Goal: Task Accomplishment & Management: Use online tool/utility

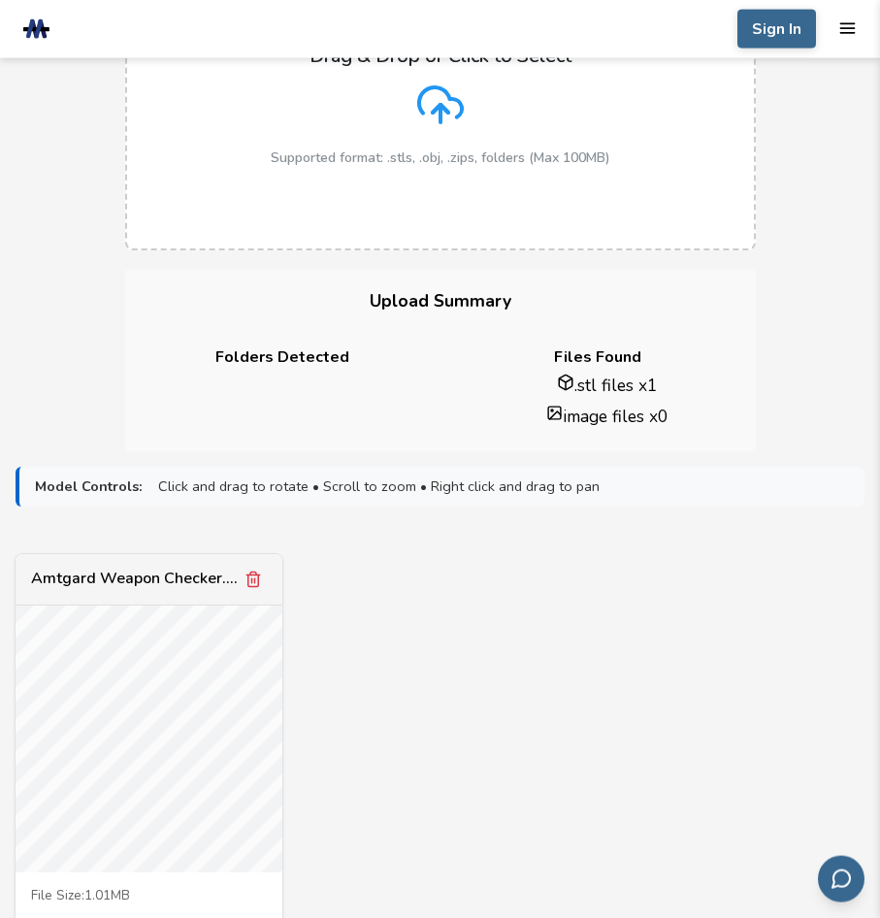
scroll to position [297, 0]
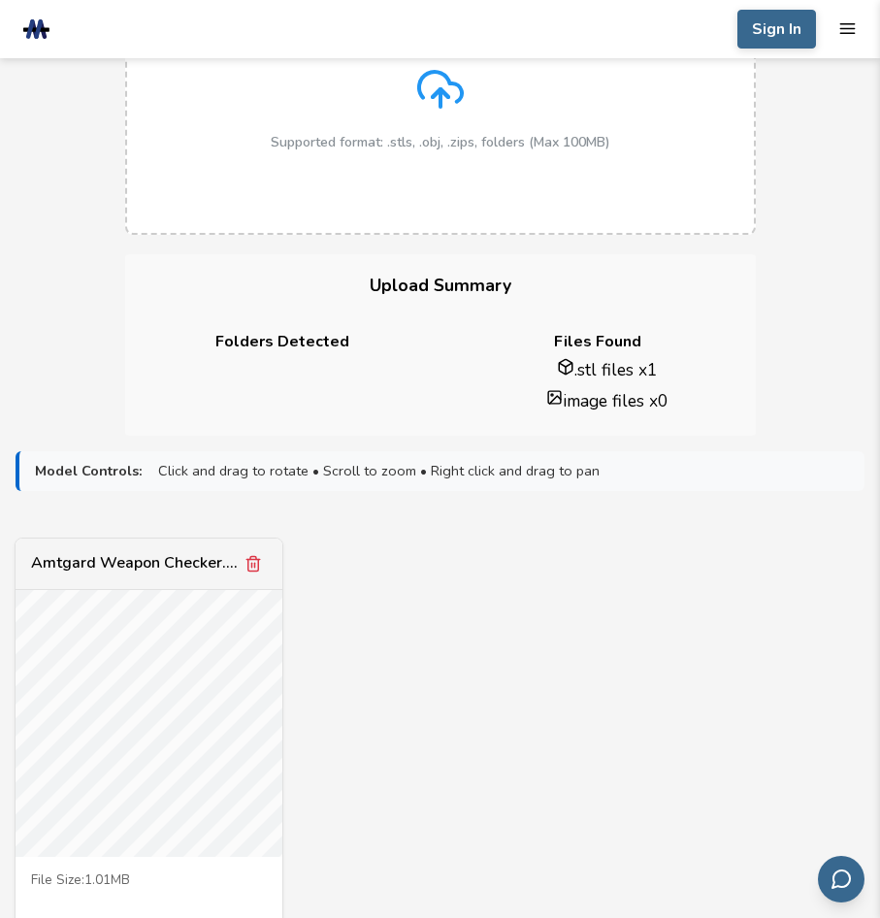
click at [592, 369] on li ".stl files x 1" at bounding box center [607, 369] width 265 height 23
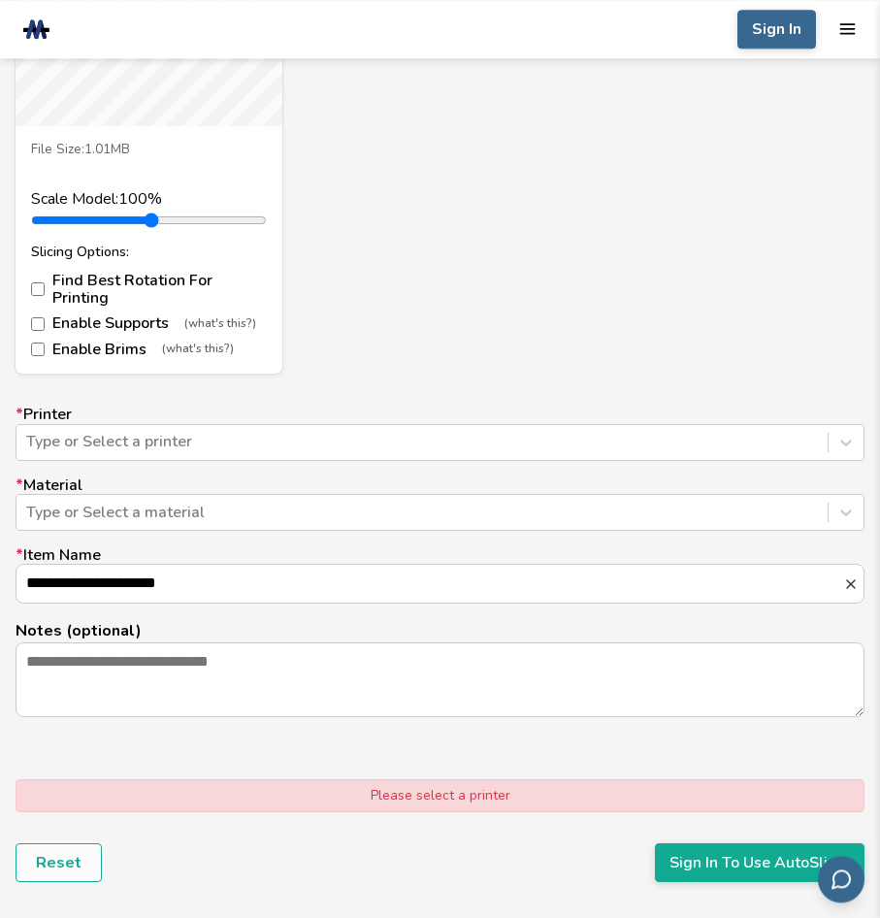
scroll to position [1088, 0]
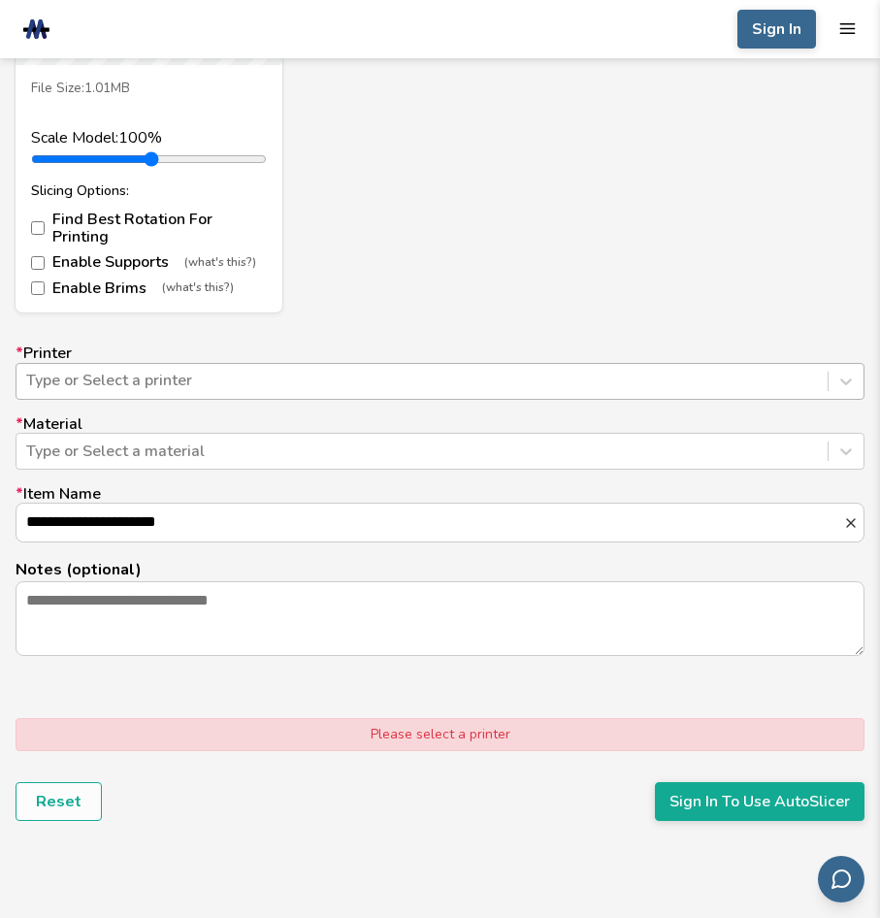
click at [306, 372] on div at bounding box center [422, 380] width 792 height 21
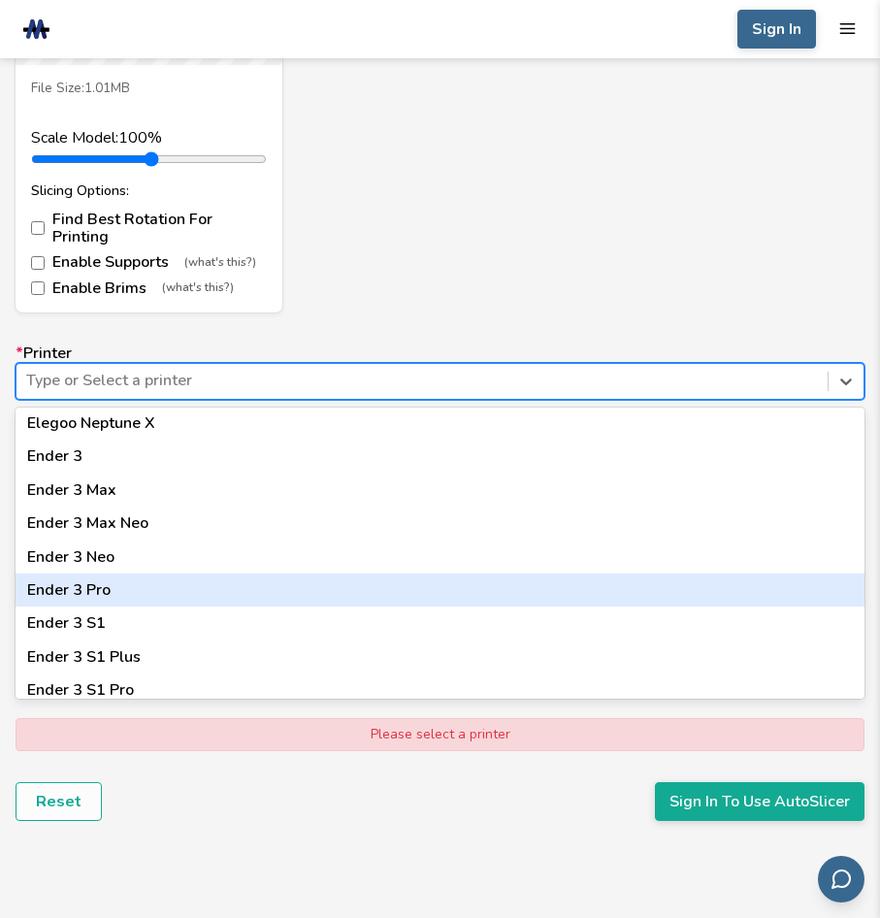
scroll to position [1024, 0]
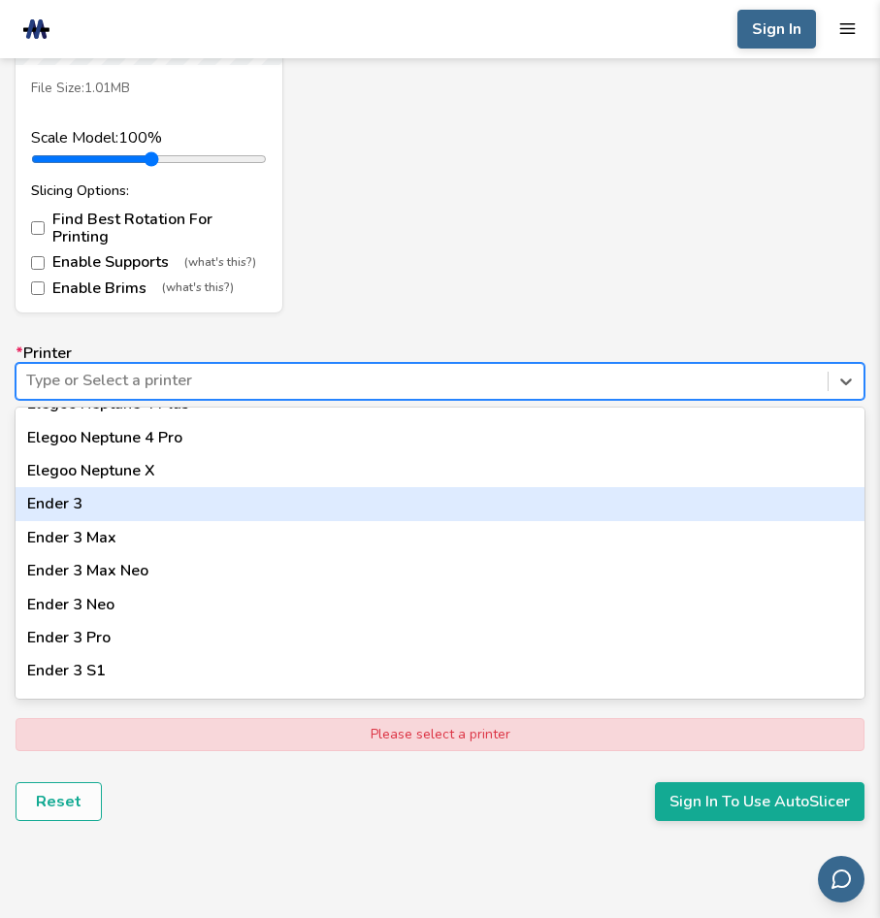
click at [167, 496] on div "Ender 3" at bounding box center [440, 503] width 849 height 33
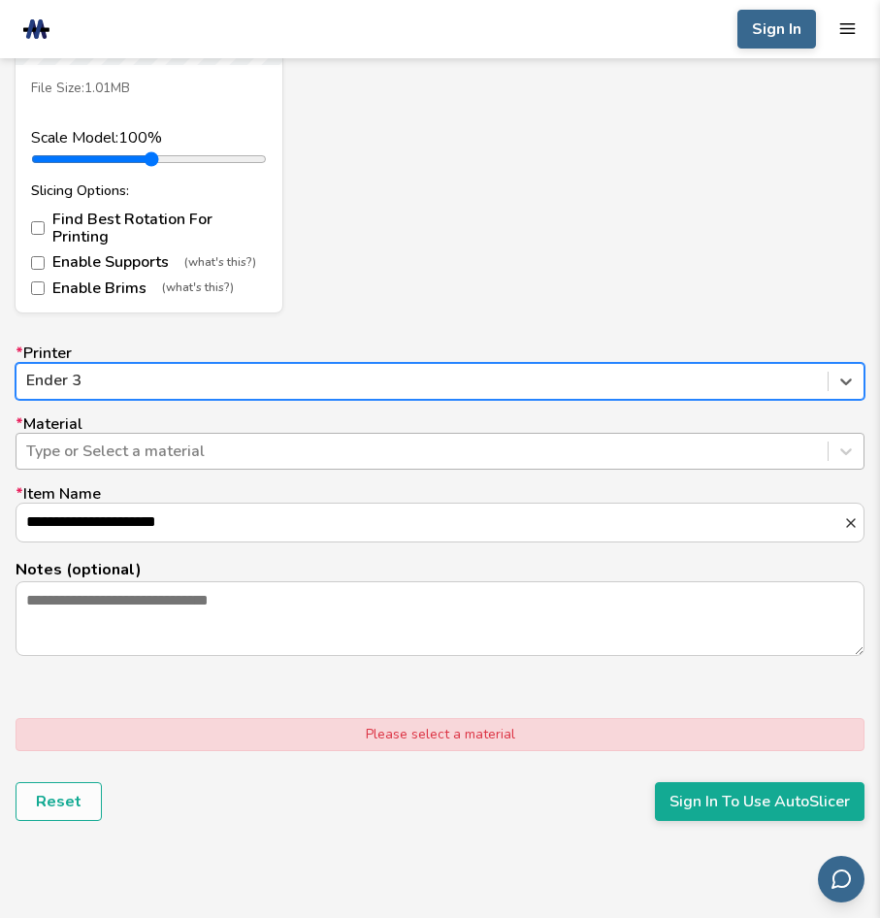
click at [161, 445] on div at bounding box center [422, 450] width 792 height 21
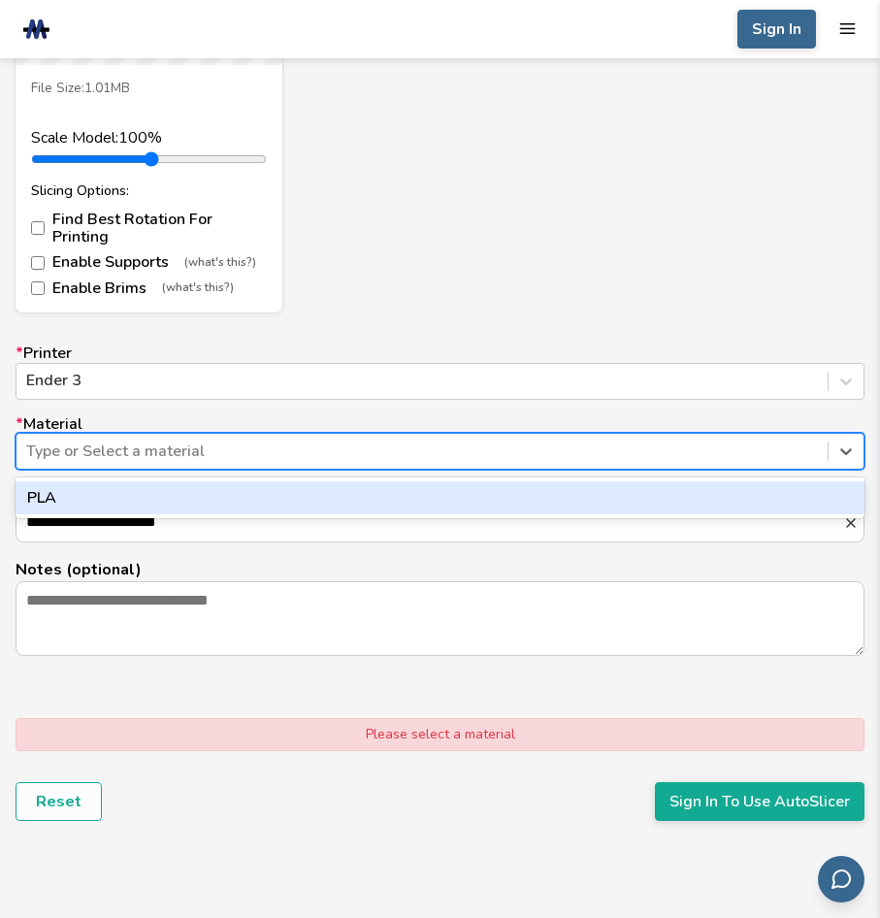
click at [128, 481] on div "PLA" at bounding box center [440, 497] width 849 height 33
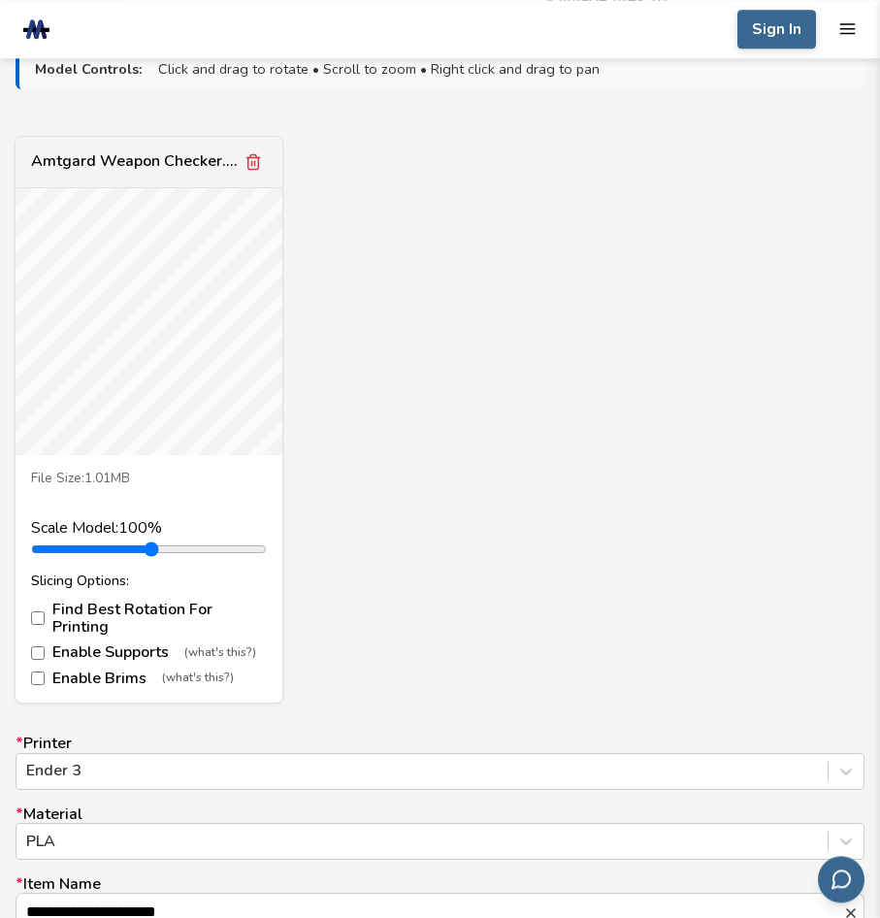
scroll to position [1187, 0]
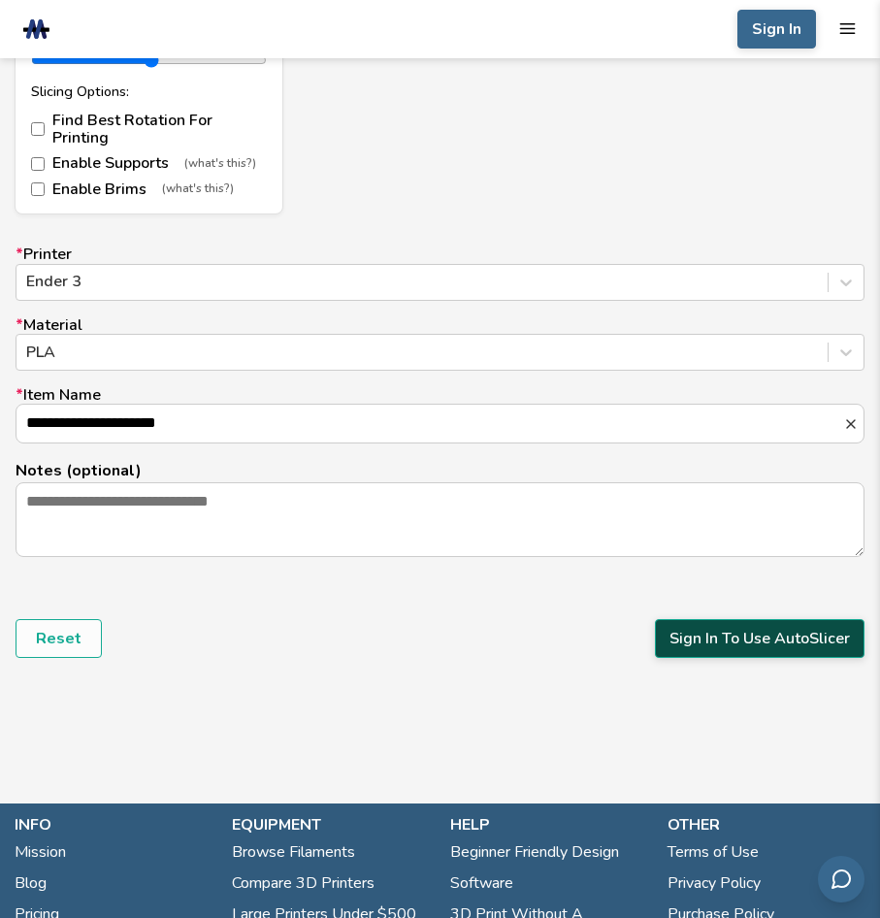
click at [704, 634] on button "Sign In To Use AutoSlicer" at bounding box center [760, 638] width 210 height 39
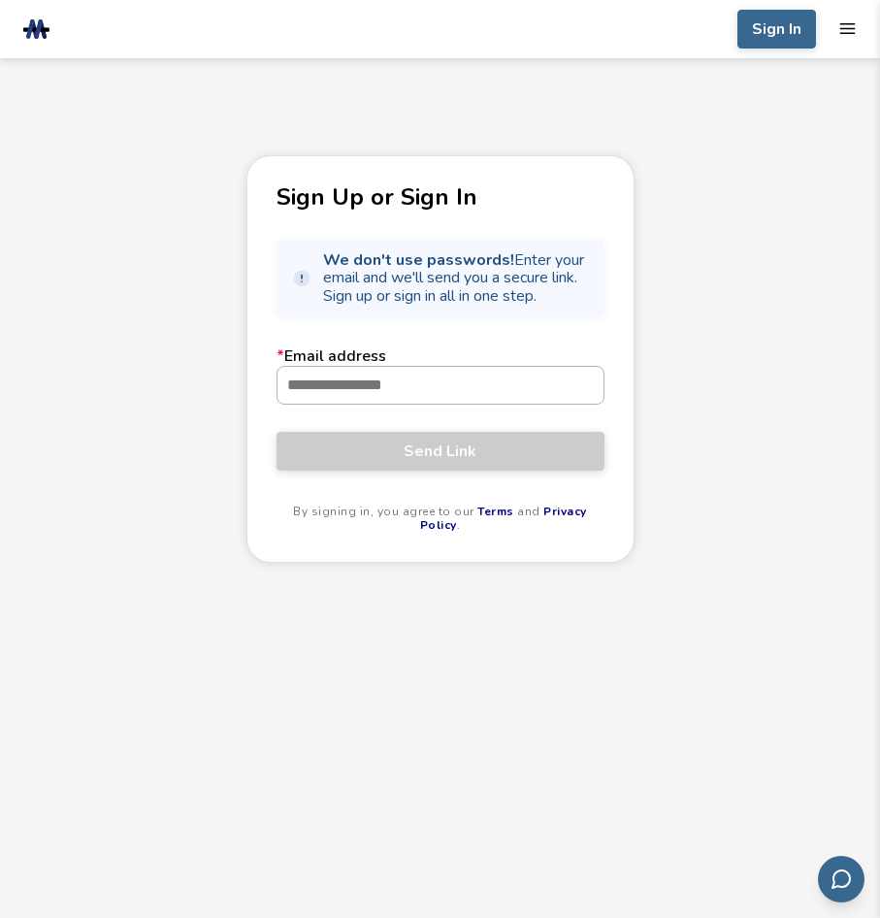
click at [410, 400] on input "* Email address" at bounding box center [440, 385] width 326 height 37
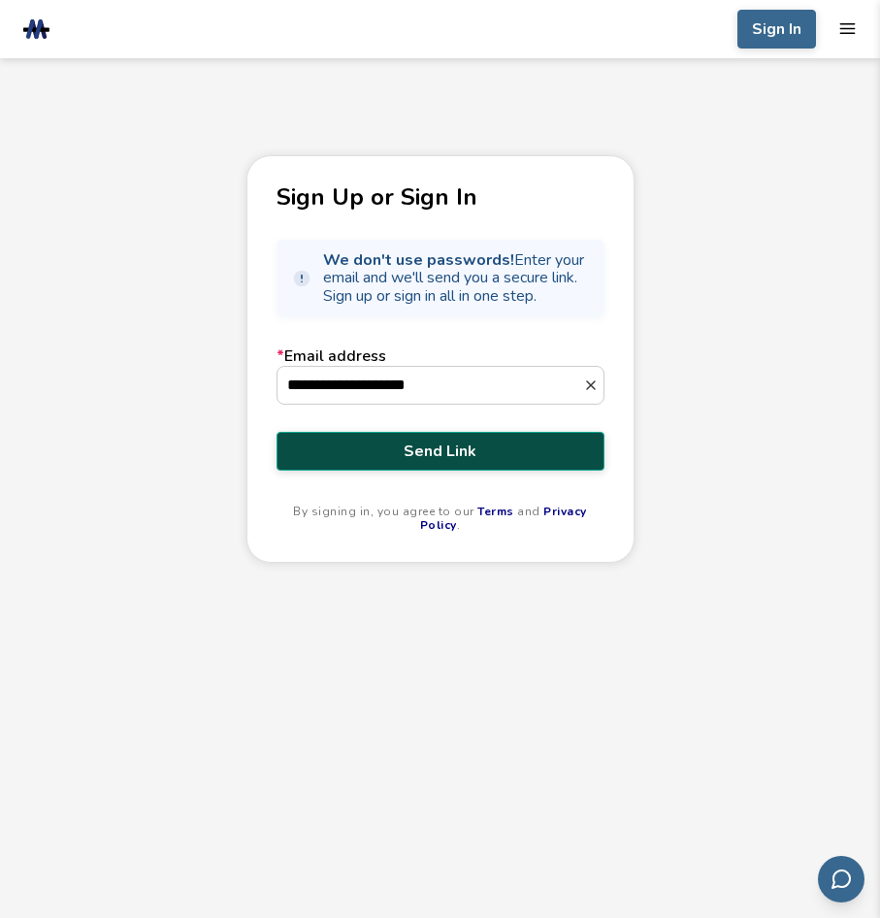
type input "**********"
click at [389, 447] on span "Send Link" at bounding box center [440, 450] width 299 height 17
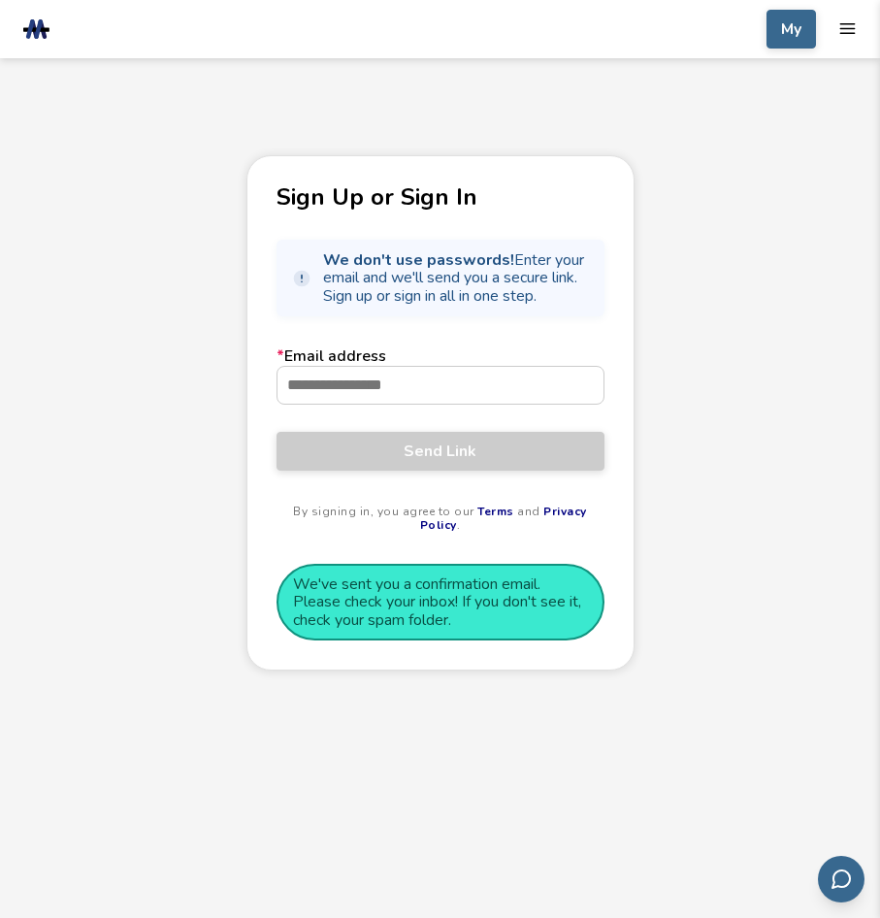
scroll to position [102, 0]
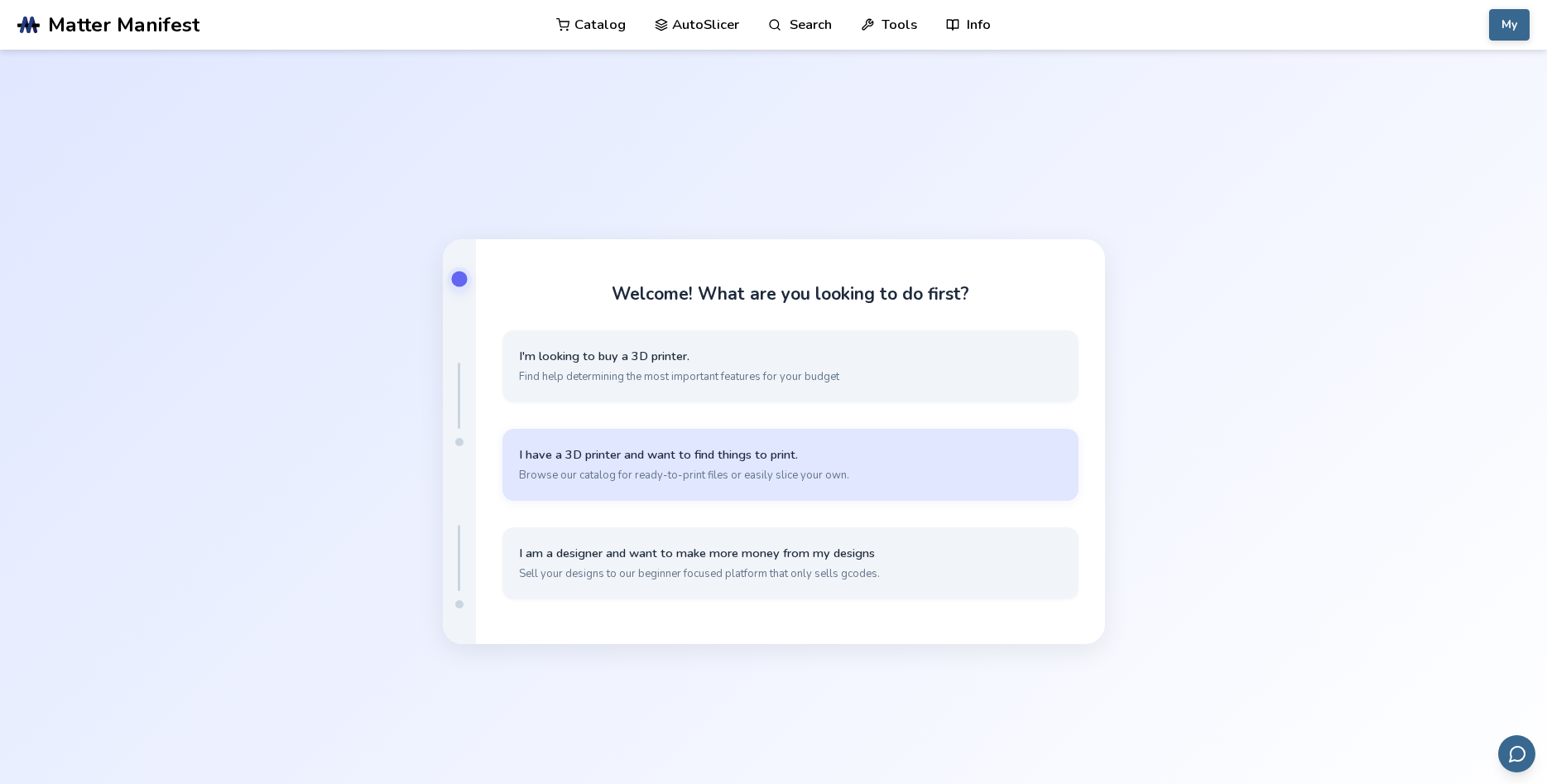
click at [704, 461] on span "I have a 3D printer and want to find things to print." at bounding box center [790, 455] width 543 height 15
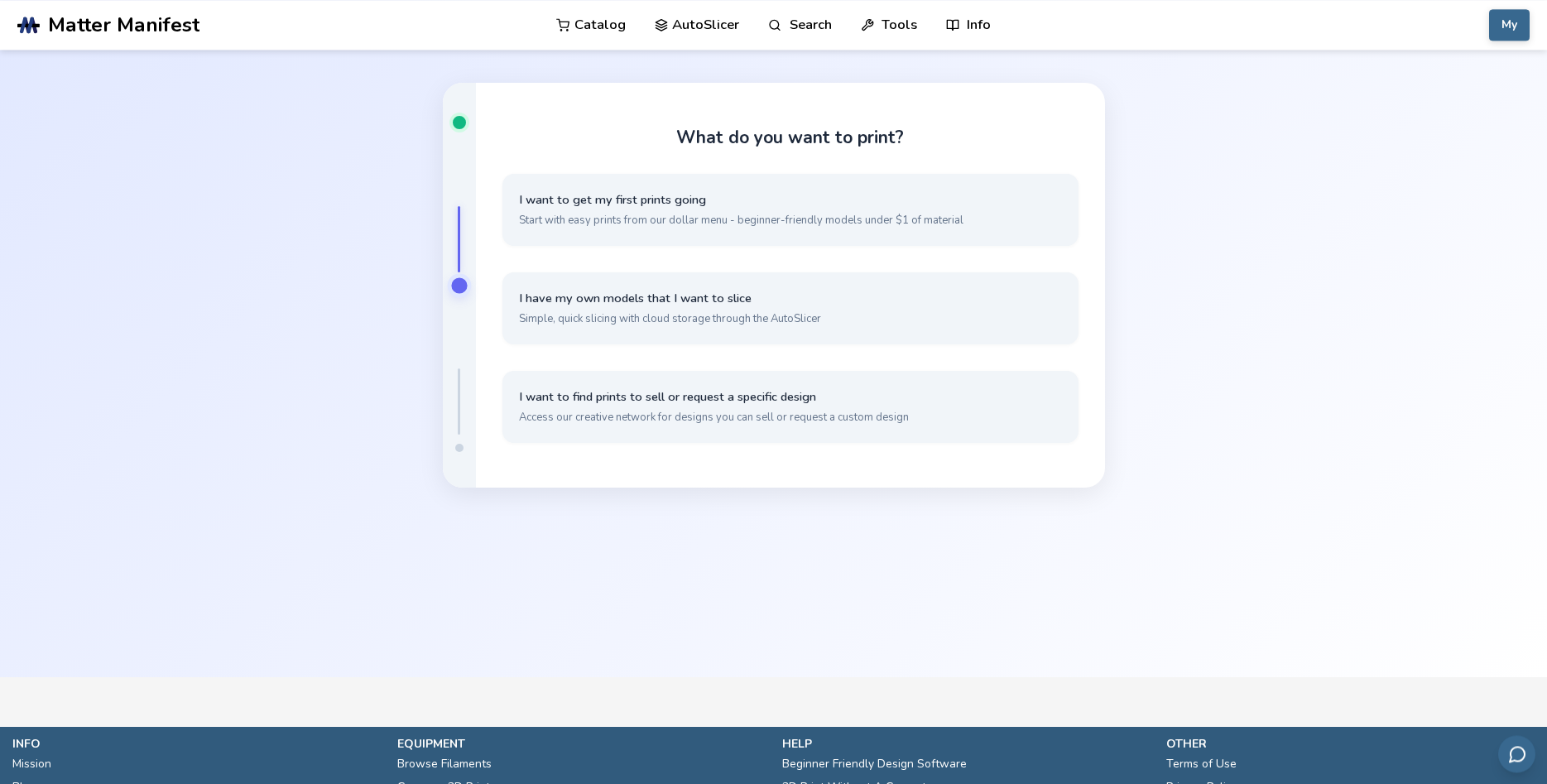
scroll to position [253, 0]
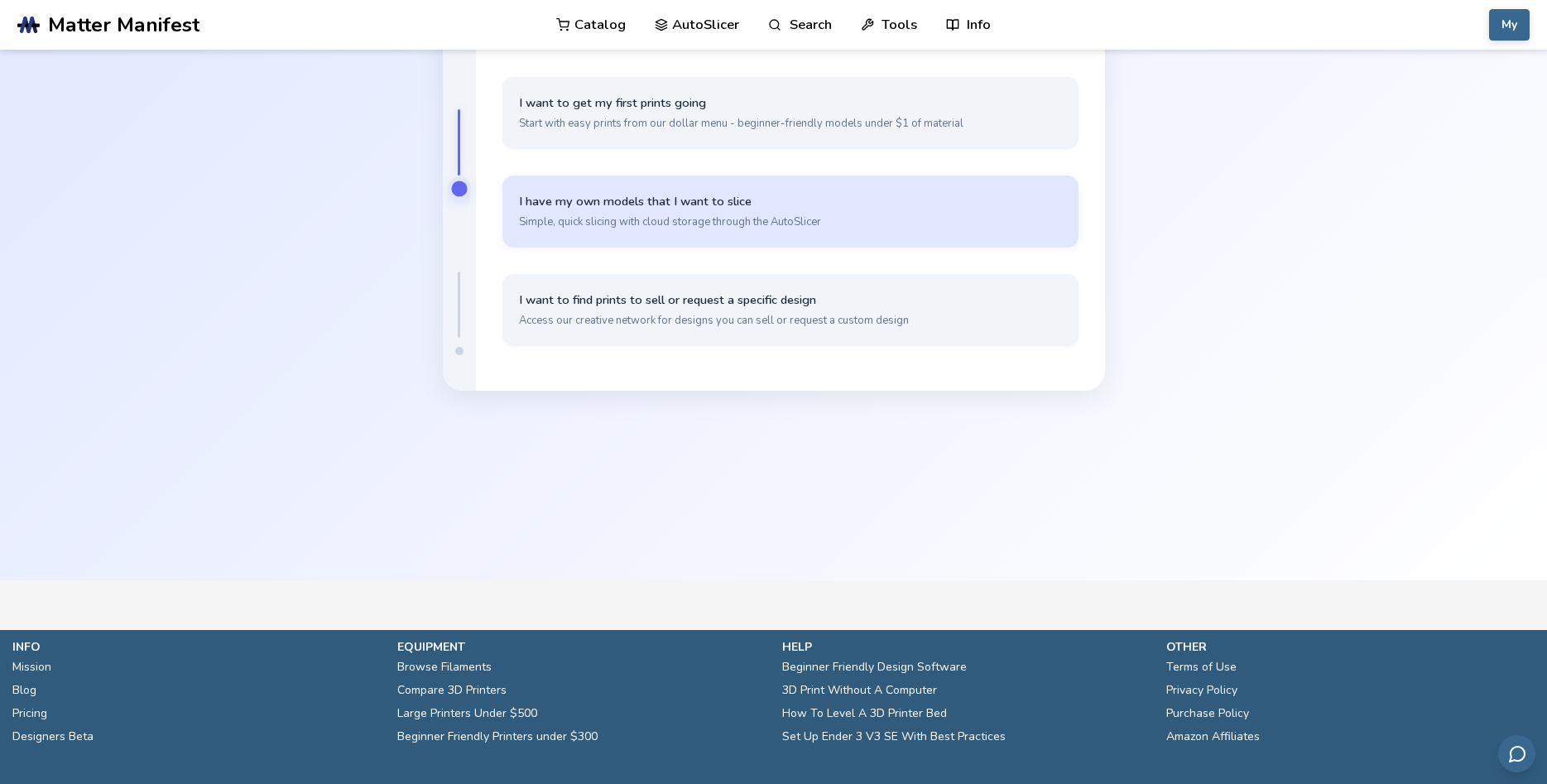
click at [662, 218] on span "Simple, quick slicing with cloud storage through the AutoSlicer" at bounding box center [790, 221] width 543 height 15
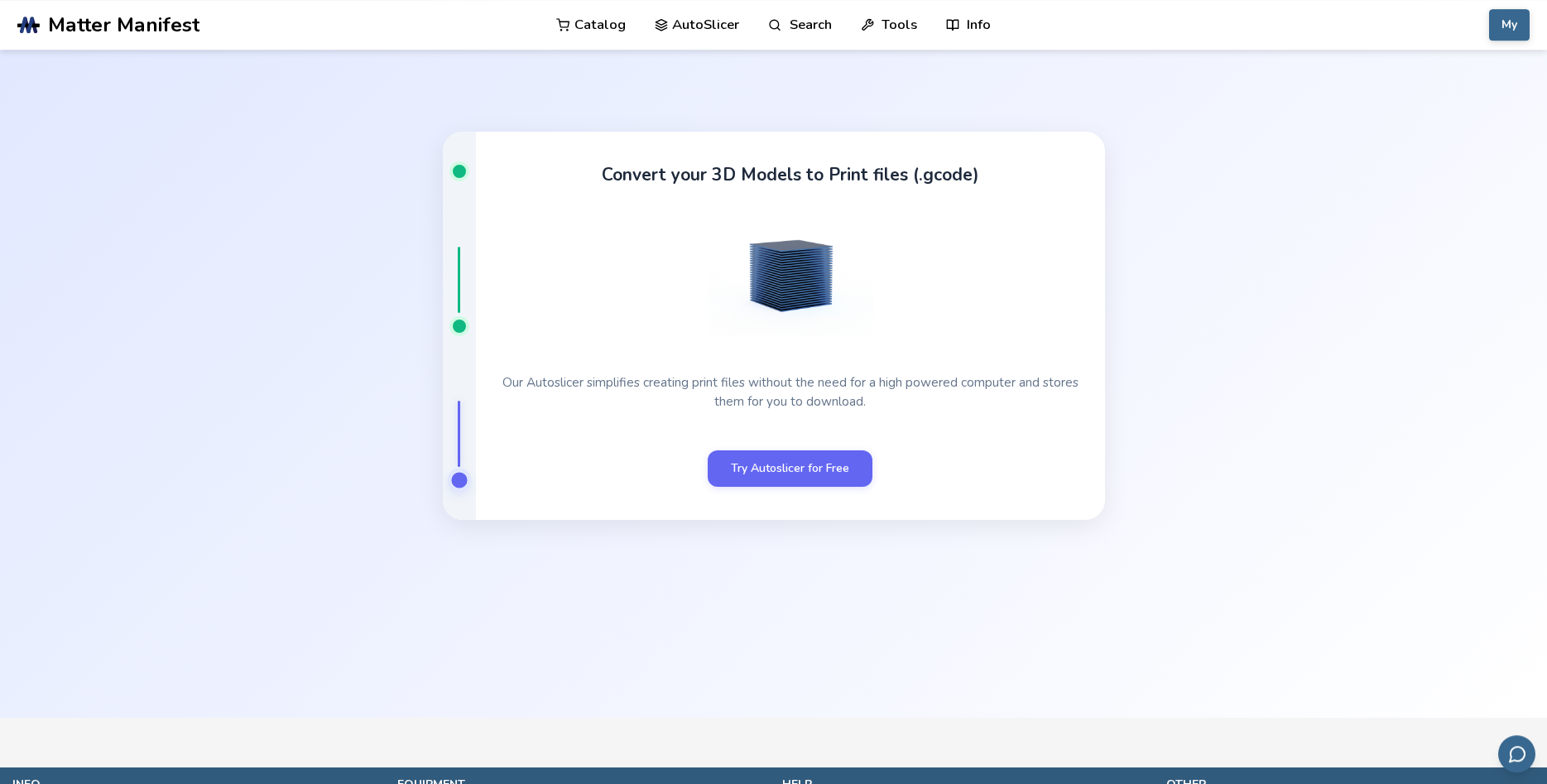
scroll to position [93, 0]
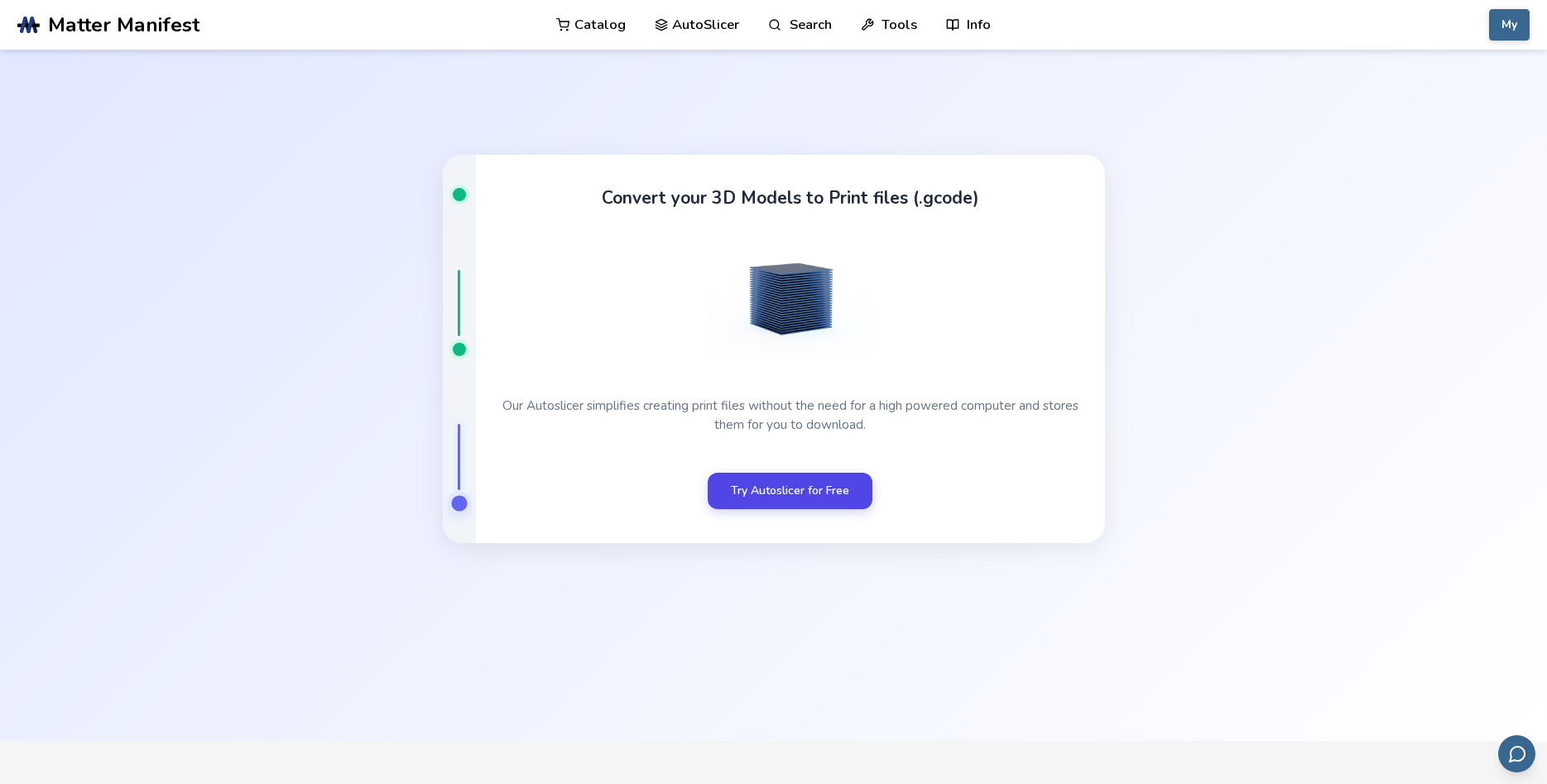
click at [785, 479] on link "Try Autoslicer for Free" at bounding box center [789, 491] width 165 height 37
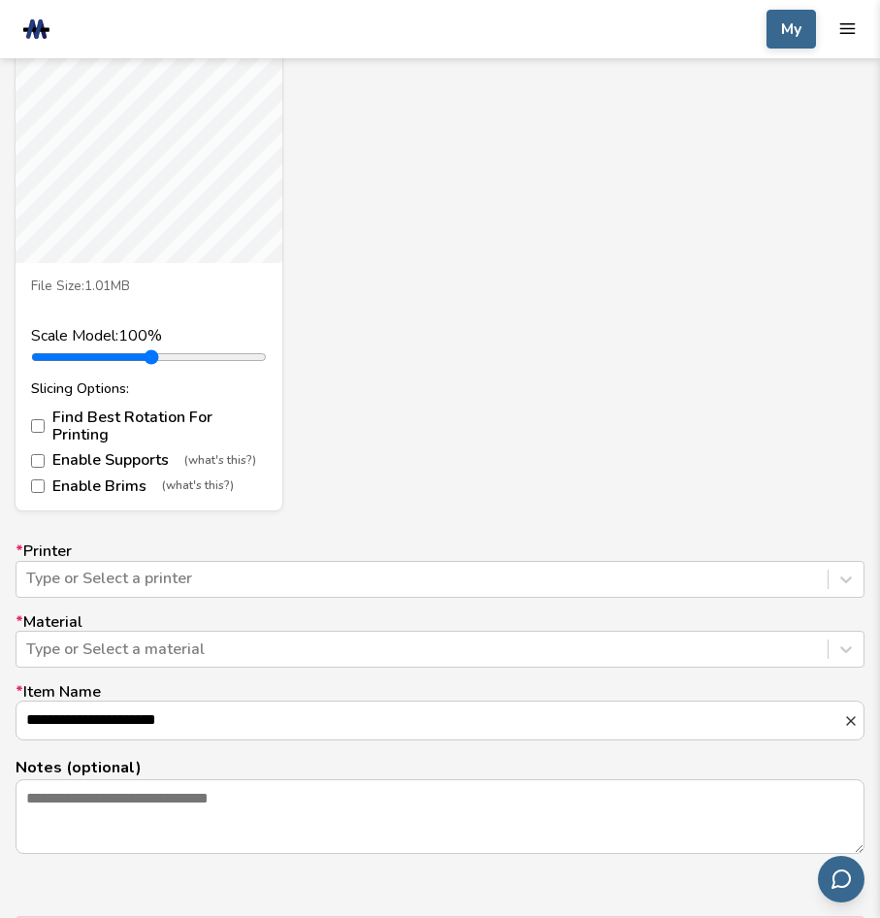
scroll to position [1187, 0]
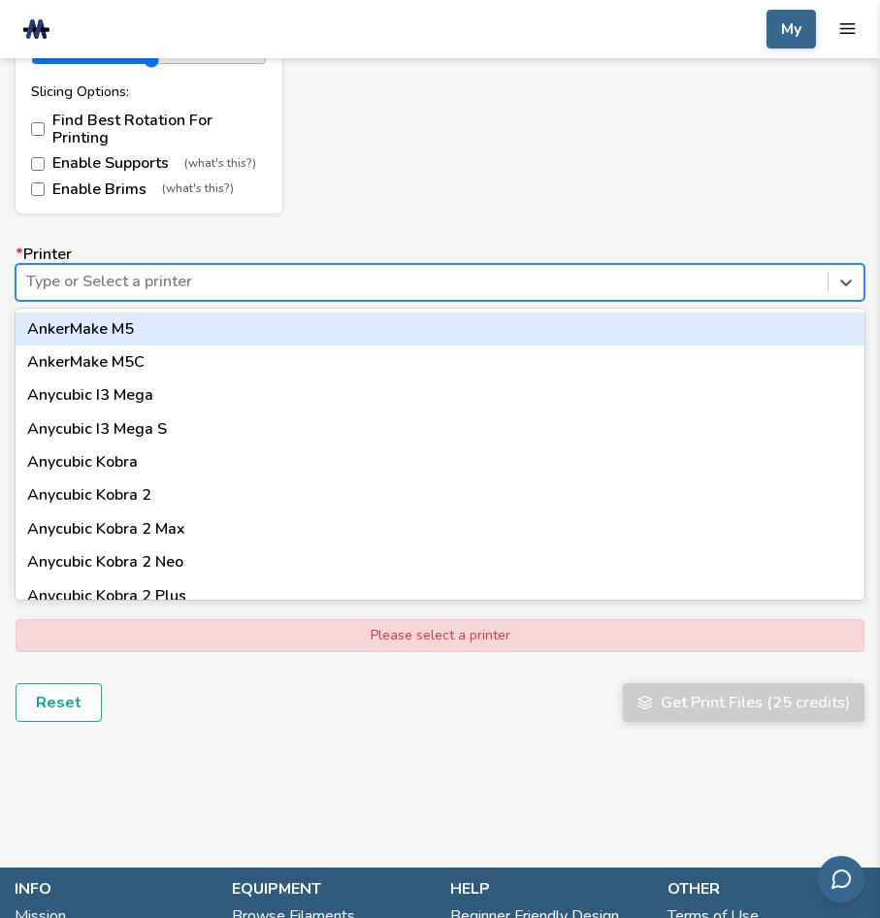
click at [244, 271] on div at bounding box center [422, 281] width 792 height 21
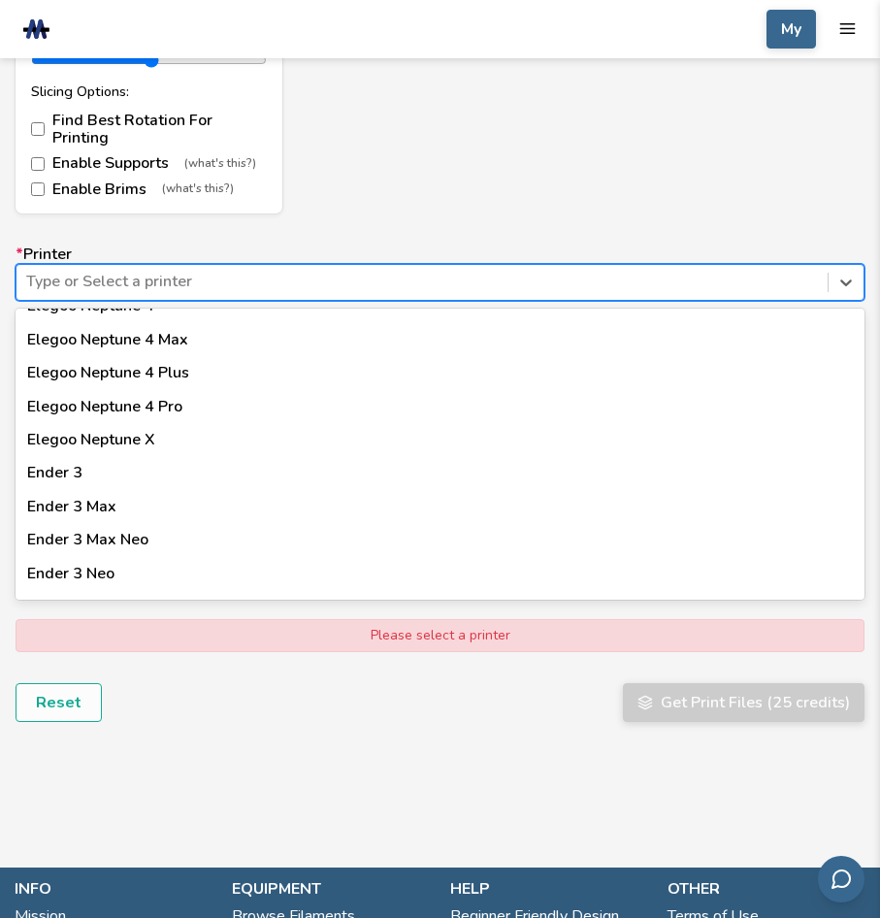
scroll to position [1024, 0]
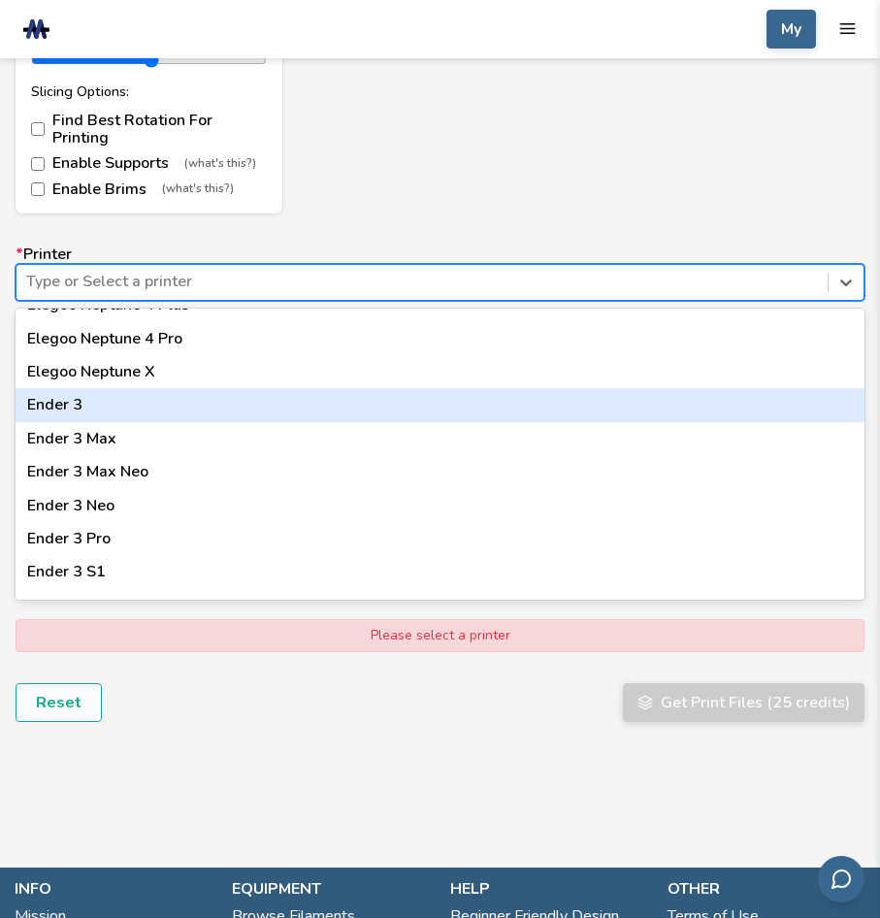
click at [80, 388] on div "Ender 3" at bounding box center [440, 404] width 849 height 33
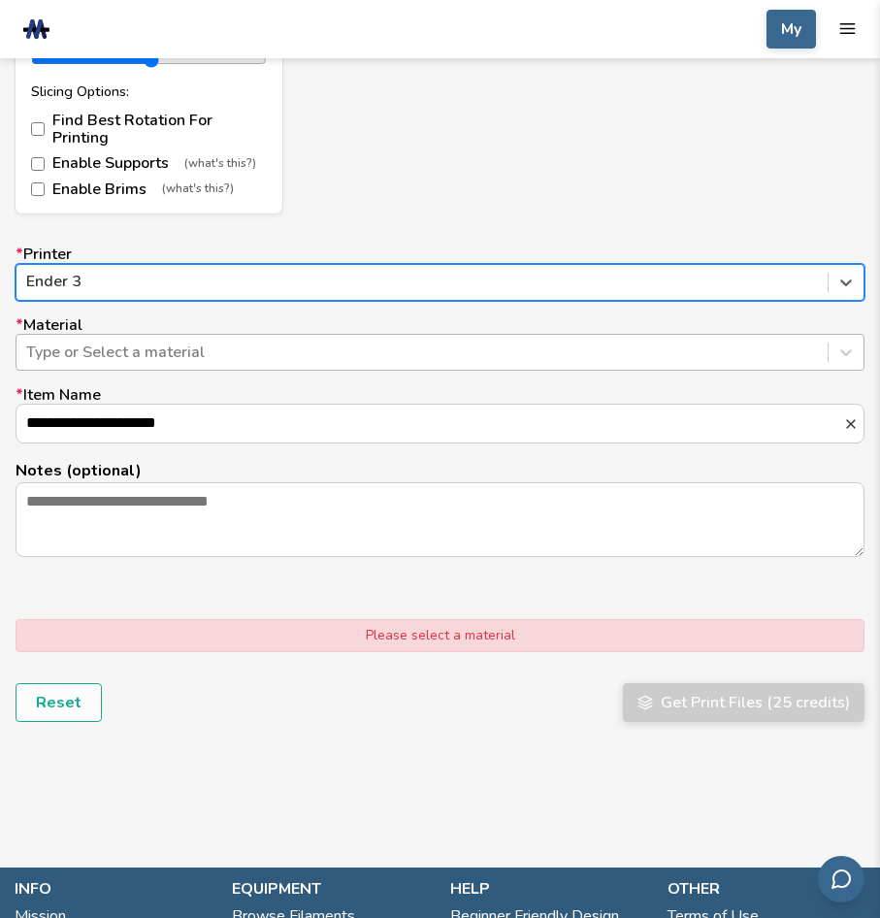
click at [112, 341] on div at bounding box center [422, 351] width 792 height 21
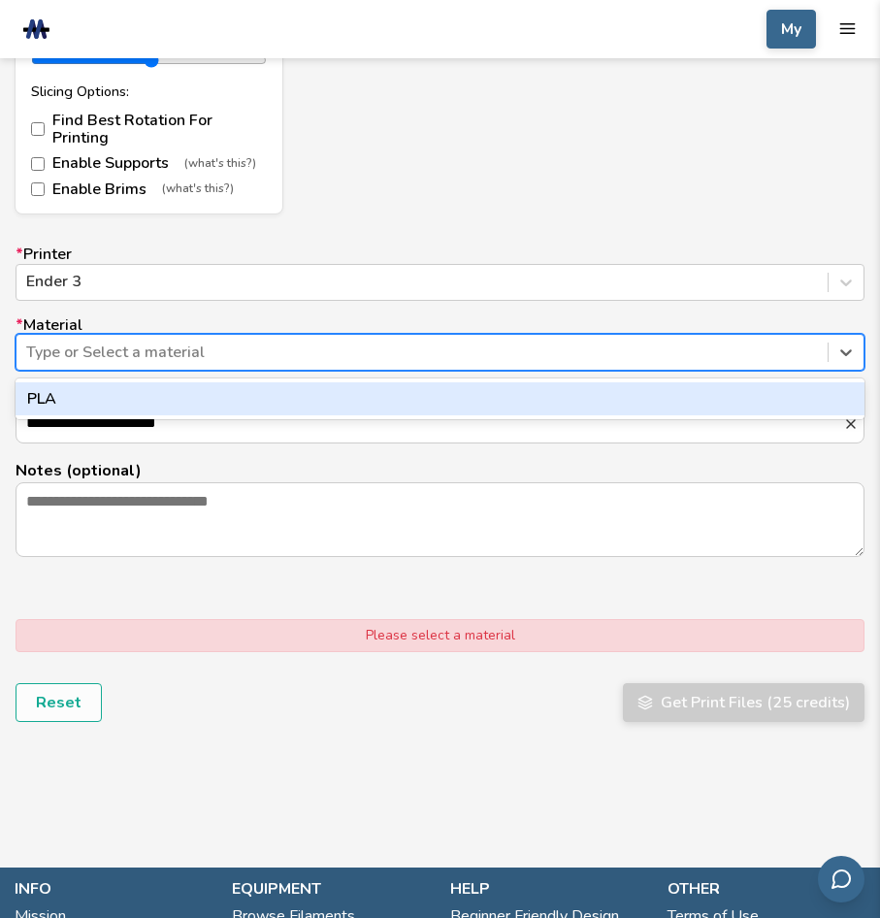
click at [113, 388] on div "PLA" at bounding box center [440, 398] width 849 height 33
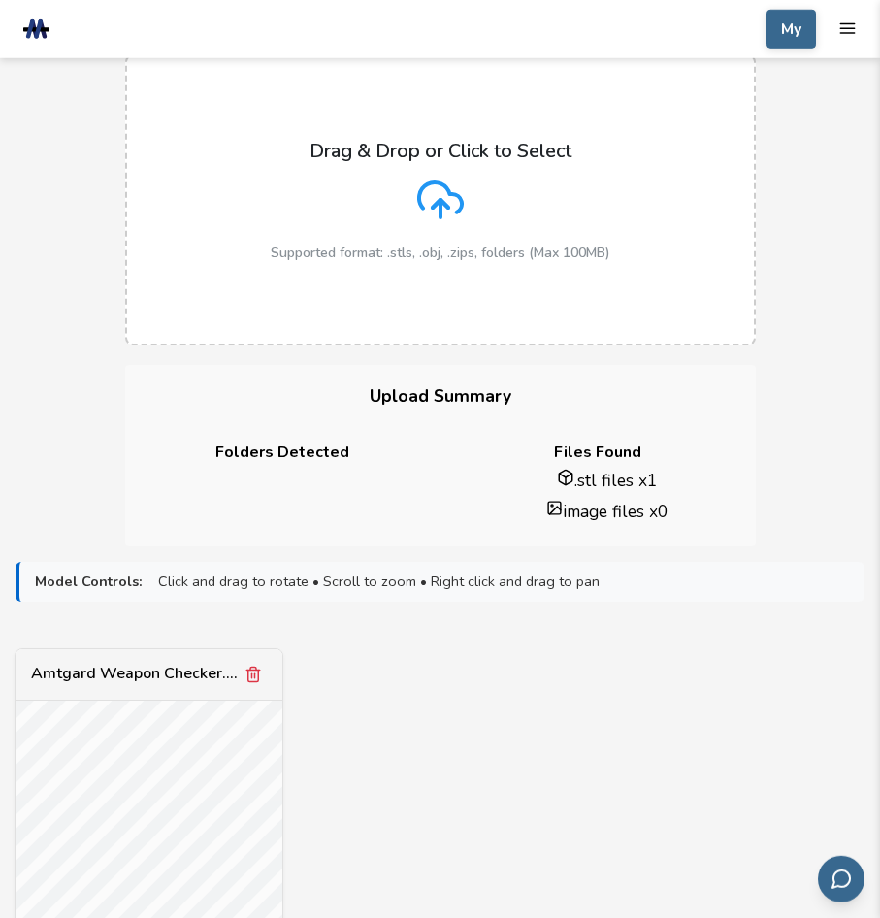
scroll to position [0, 0]
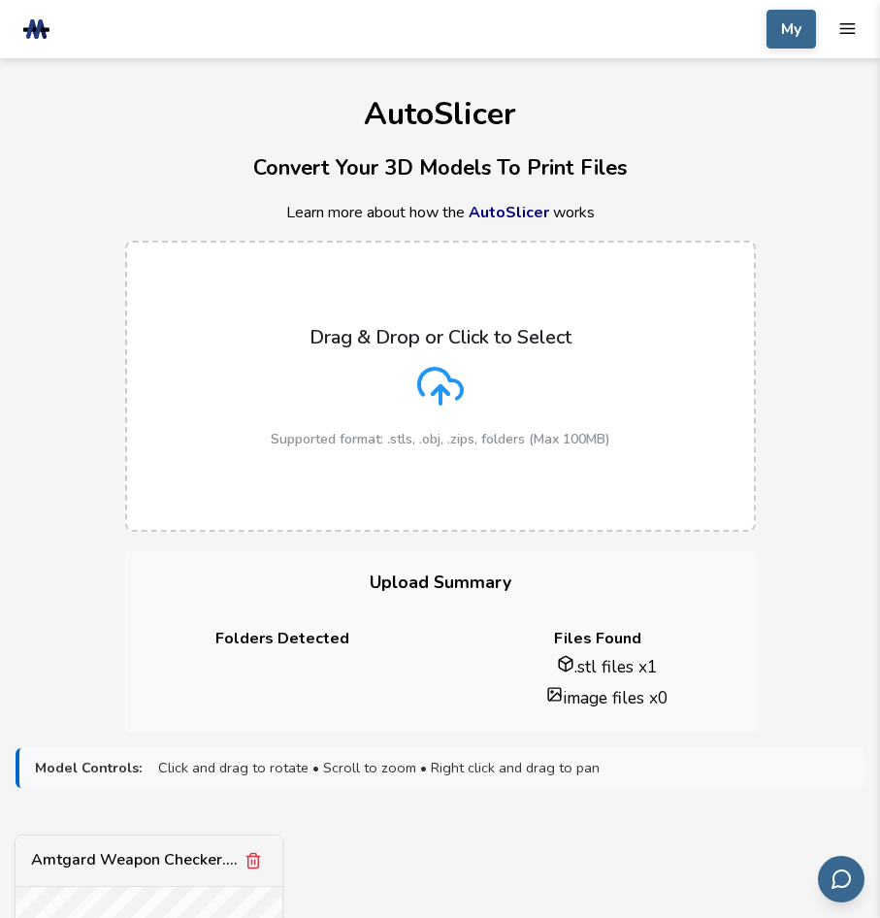
click at [837, 29] on div "My Catalog AutoSlicer Search Tools Info Catalog AutoSlicer Search Tools Info" at bounding box center [811, 29] width 90 height 39
click at [852, 27] on icon "mobile navigation menu" at bounding box center [847, 28] width 18 height 18
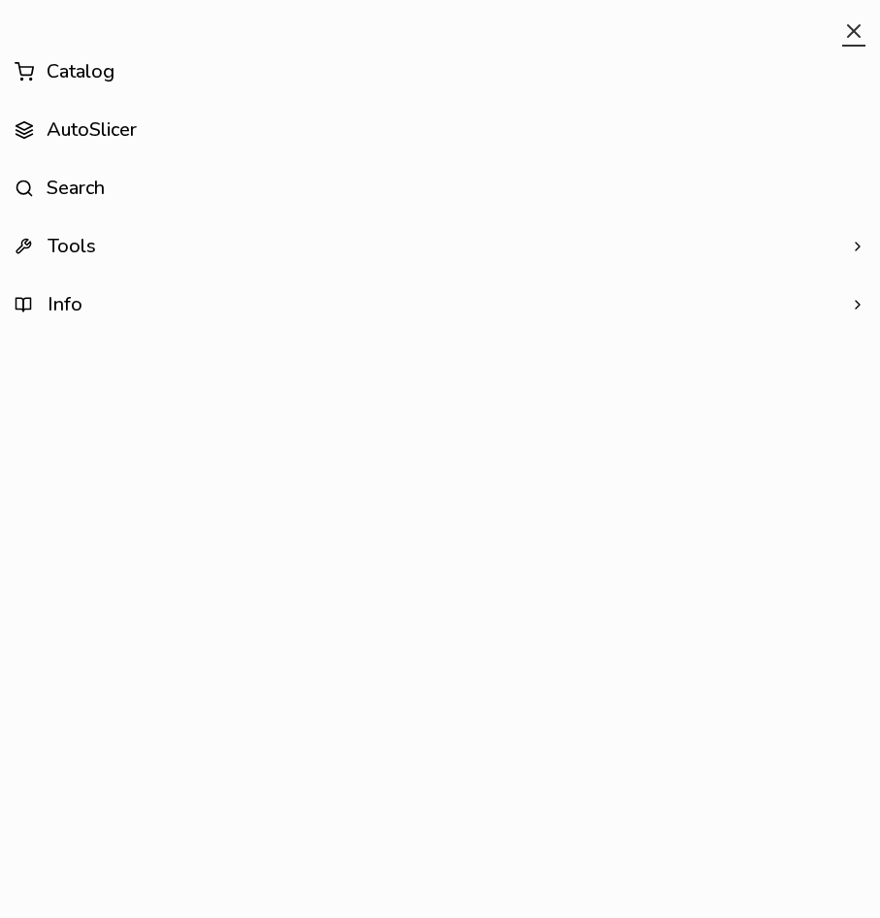
click at [854, 27] on icon "close mobile navigation menu" at bounding box center [853, 30] width 23 height 23
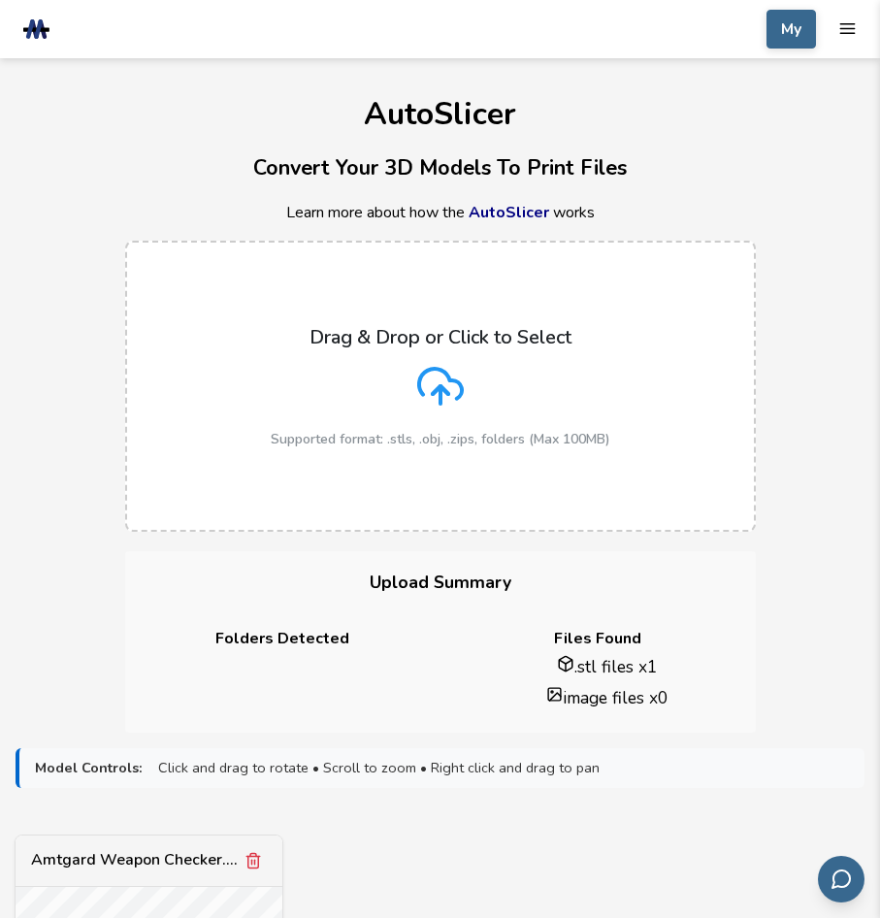
click at [854, 27] on icon "mobile navigation menu" at bounding box center [847, 28] width 18 height 18
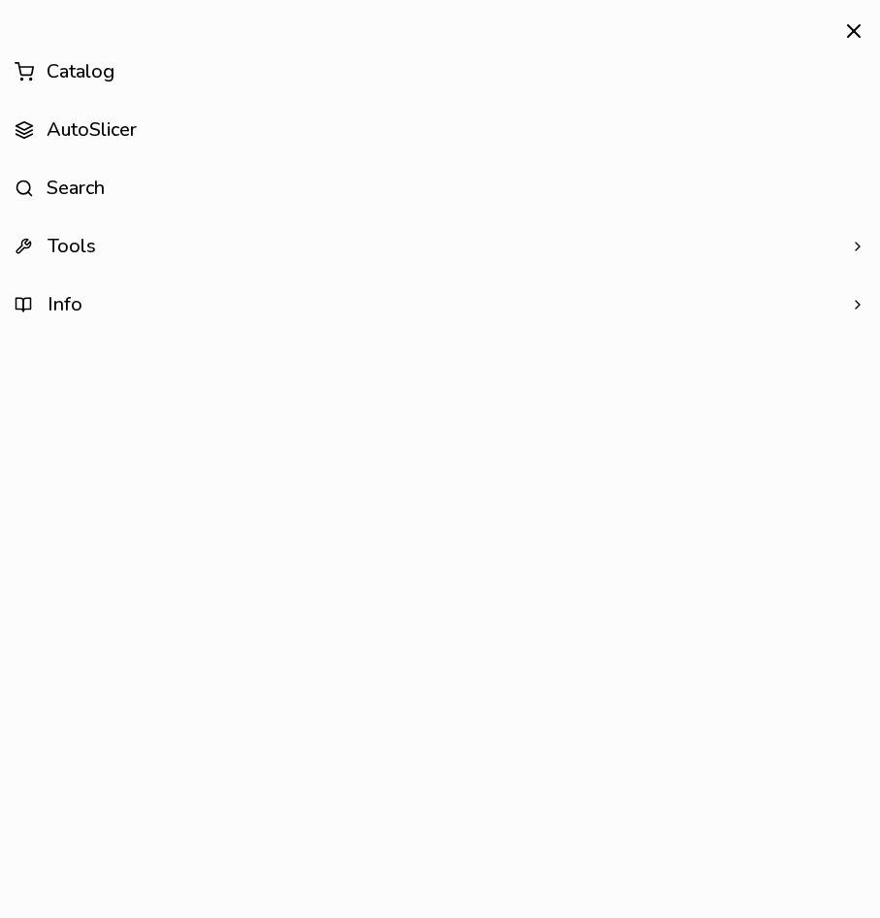
click at [58, 309] on span "Info" at bounding box center [49, 304] width 68 height 17
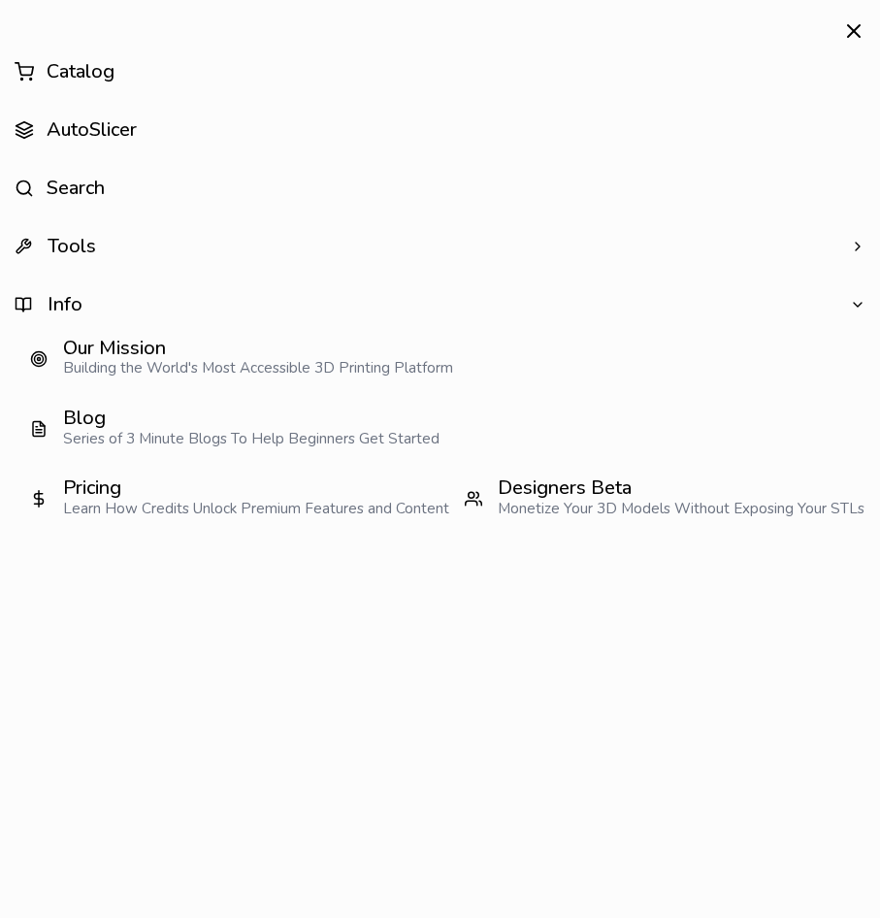
click at [58, 309] on span "Info" at bounding box center [49, 304] width 68 height 17
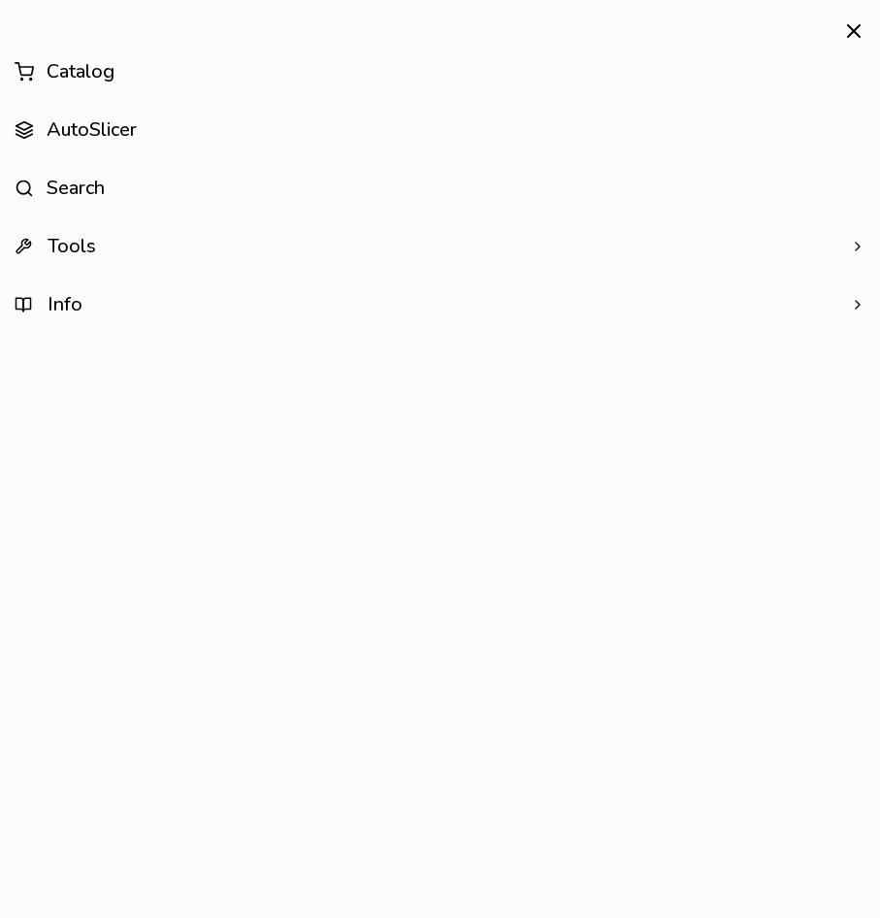
click at [46, 302] on span "Info" at bounding box center [49, 304] width 68 height 17
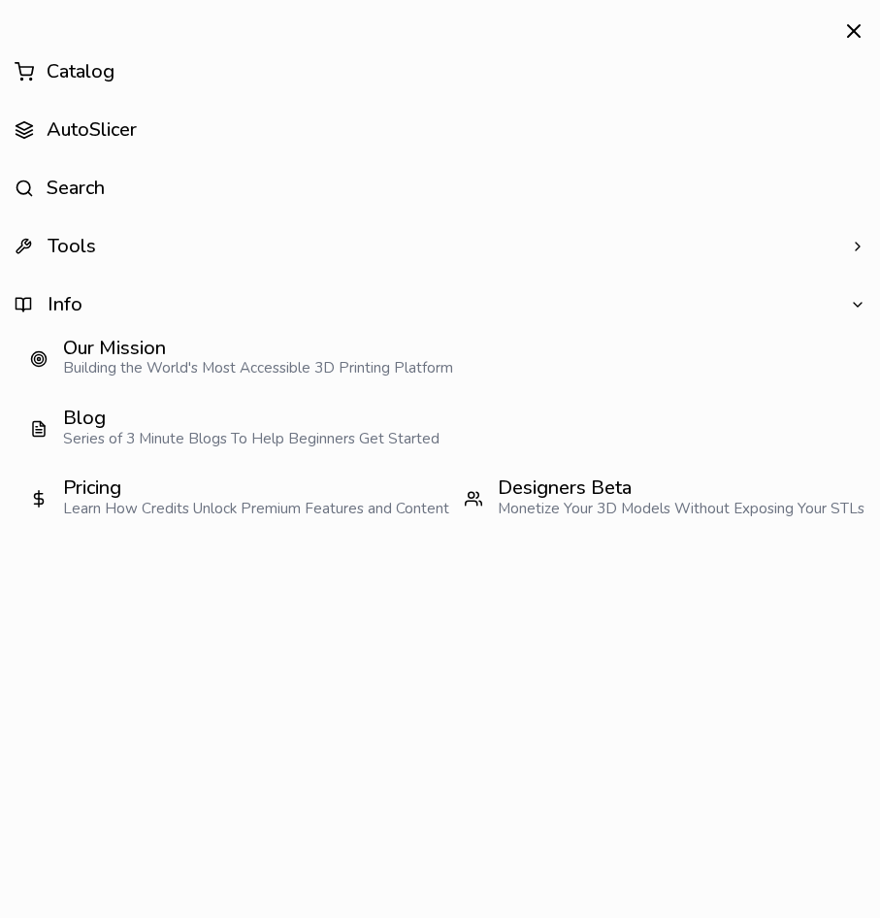
click at [449, 479] on div "Pricing" at bounding box center [256, 487] width 386 height 17
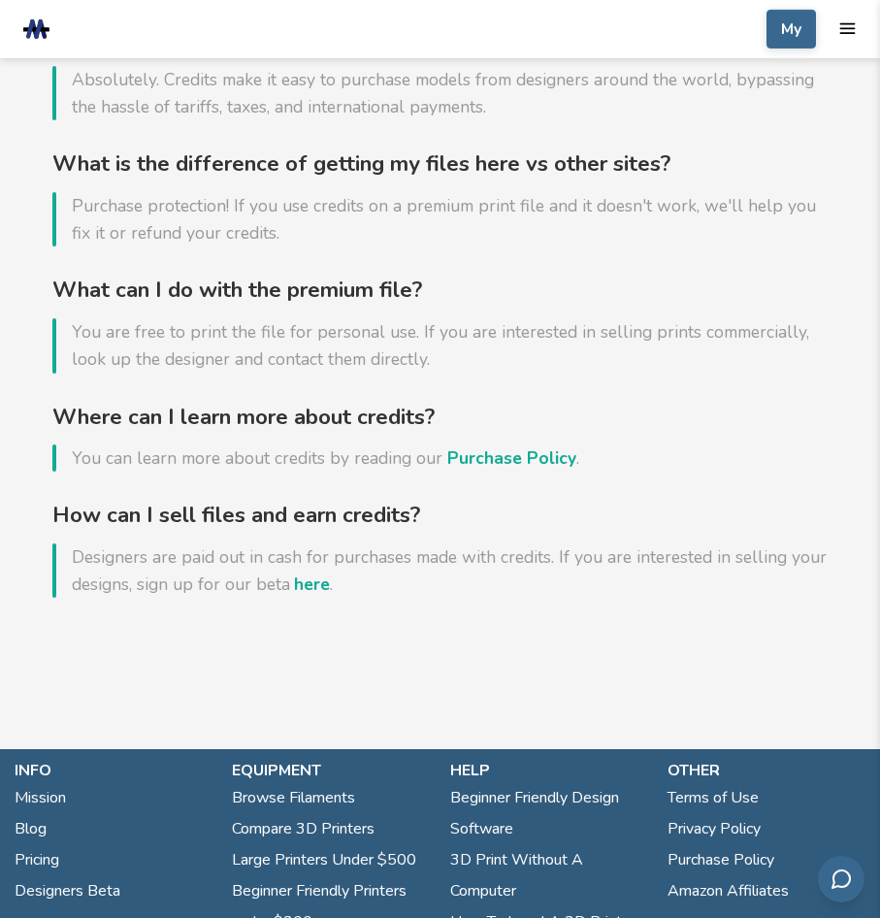
scroll to position [1286, 0]
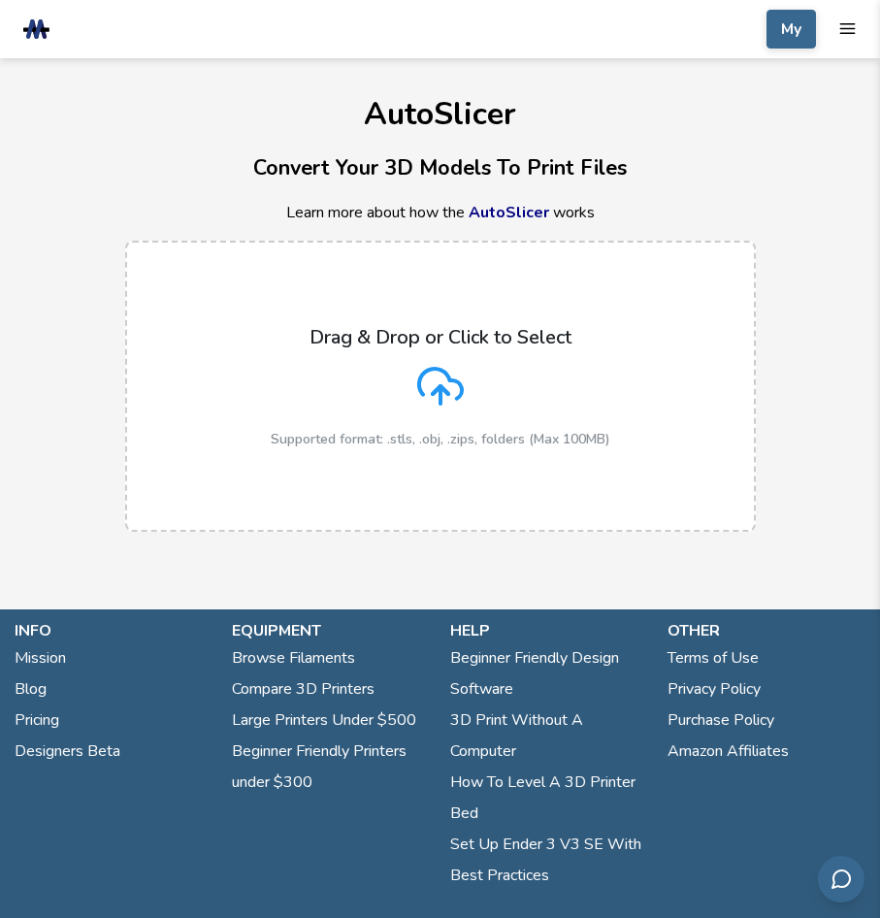
click at [444, 369] on icon at bounding box center [440, 386] width 47 height 47
click at [0, 0] on input "Drag & Drop or Click to Select Supported format: .stls, .obj, .zips, folders (M…" at bounding box center [0, 0] width 0 height 0
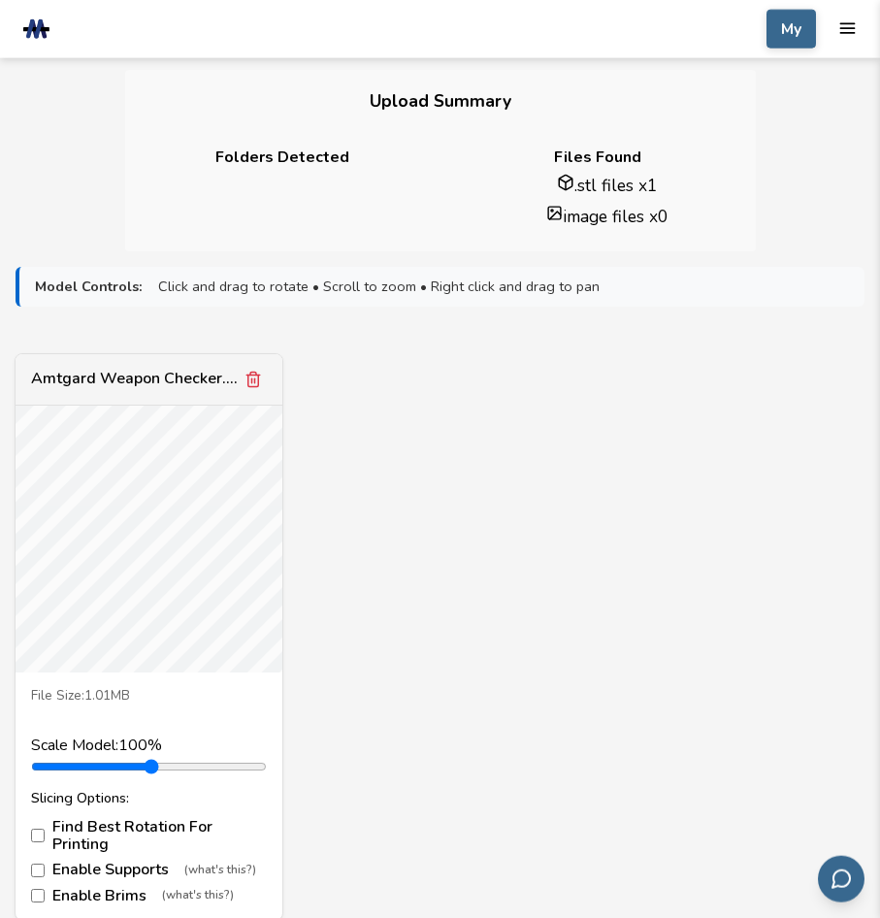
scroll to position [495, 0]
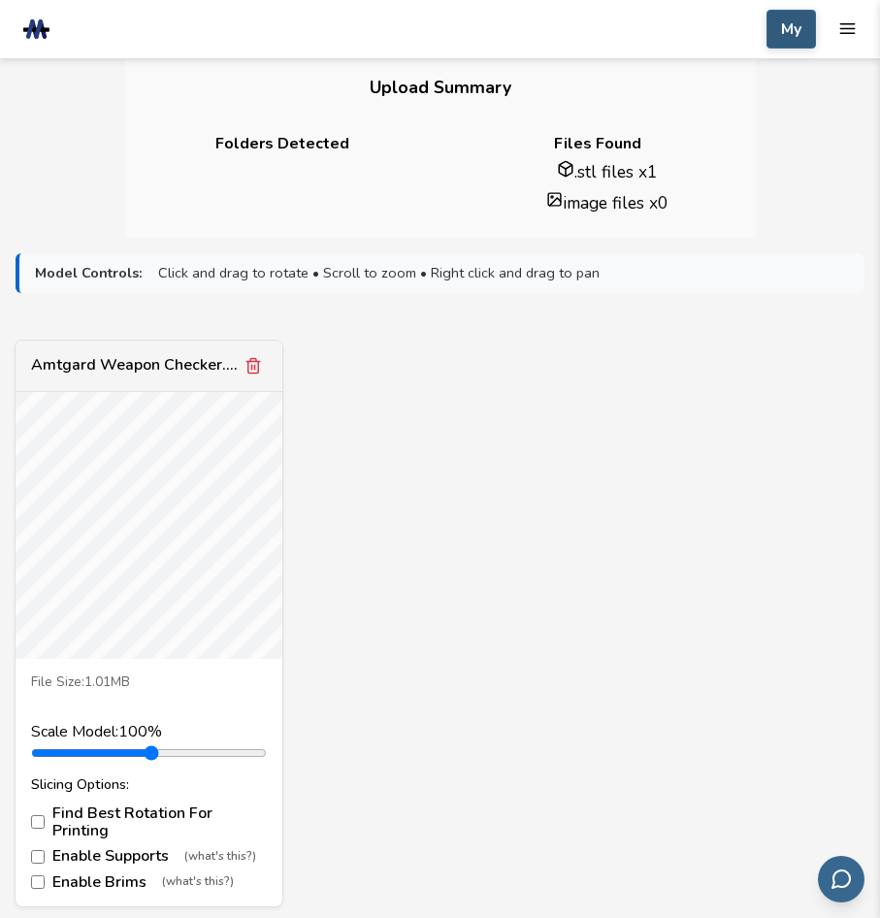
click at [793, 19] on button "My" at bounding box center [790, 29] width 49 height 39
click at [483, 372] on div "Amtgard Weapon Checker.stl File Size: 1.01MB Scale Model: 100 % Slicing Options…" at bounding box center [440, 624] width 849 height 568
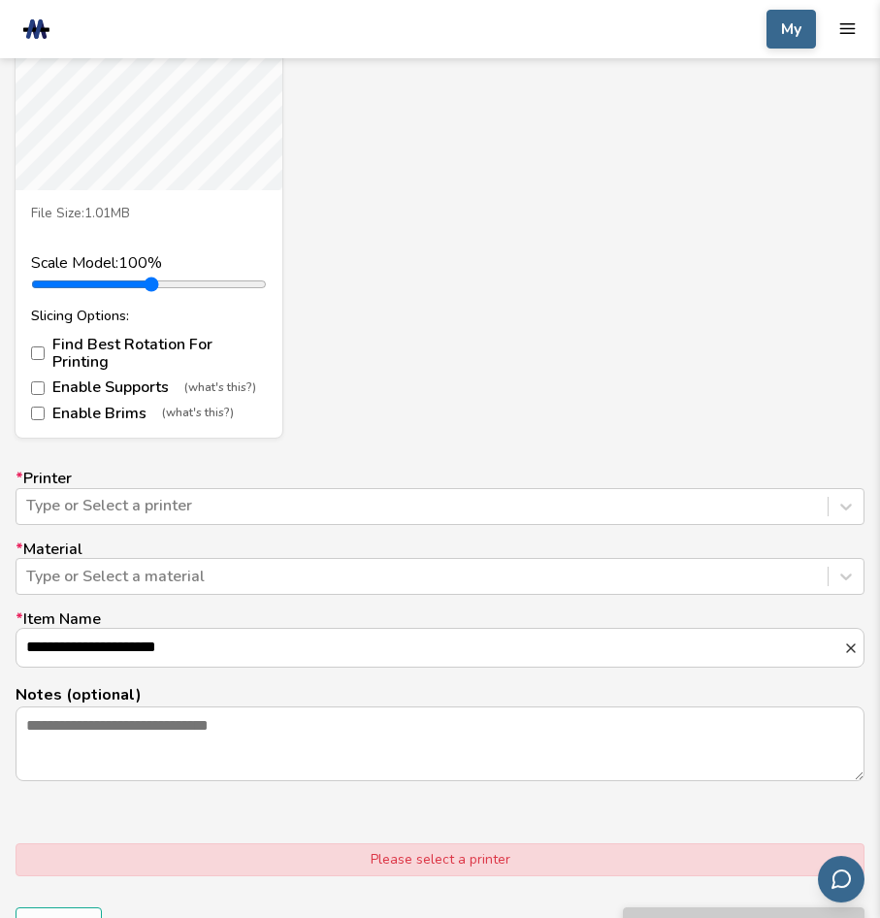
scroll to position [989, 0]
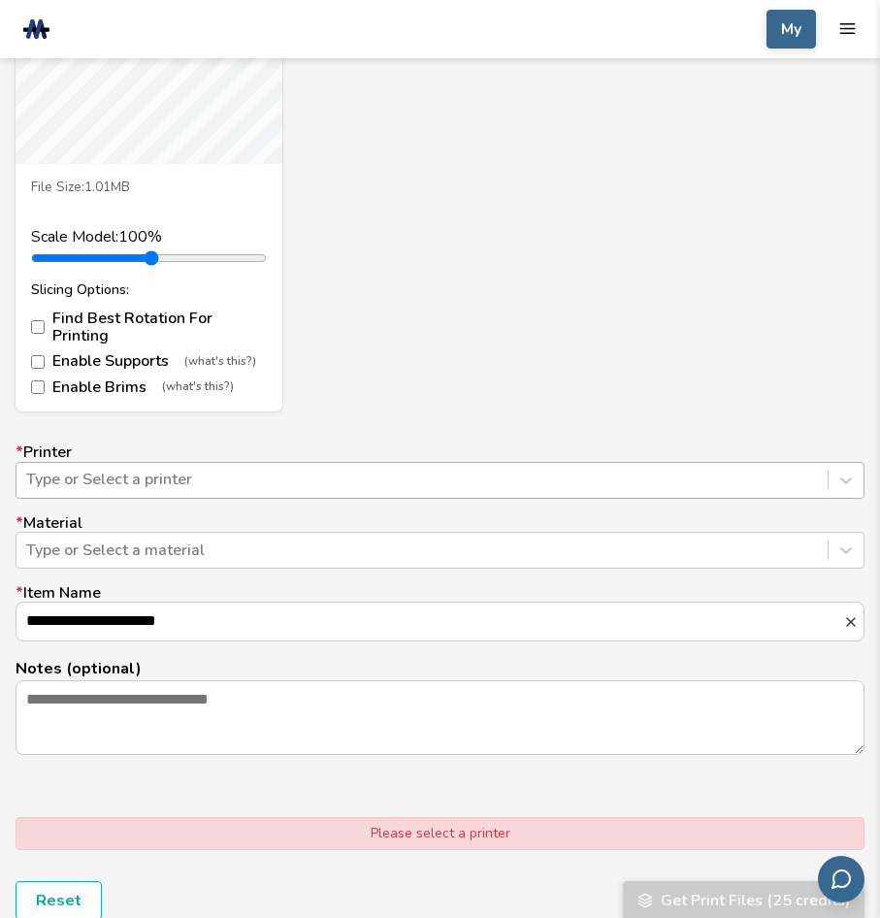
click at [217, 469] on div at bounding box center [422, 479] width 792 height 21
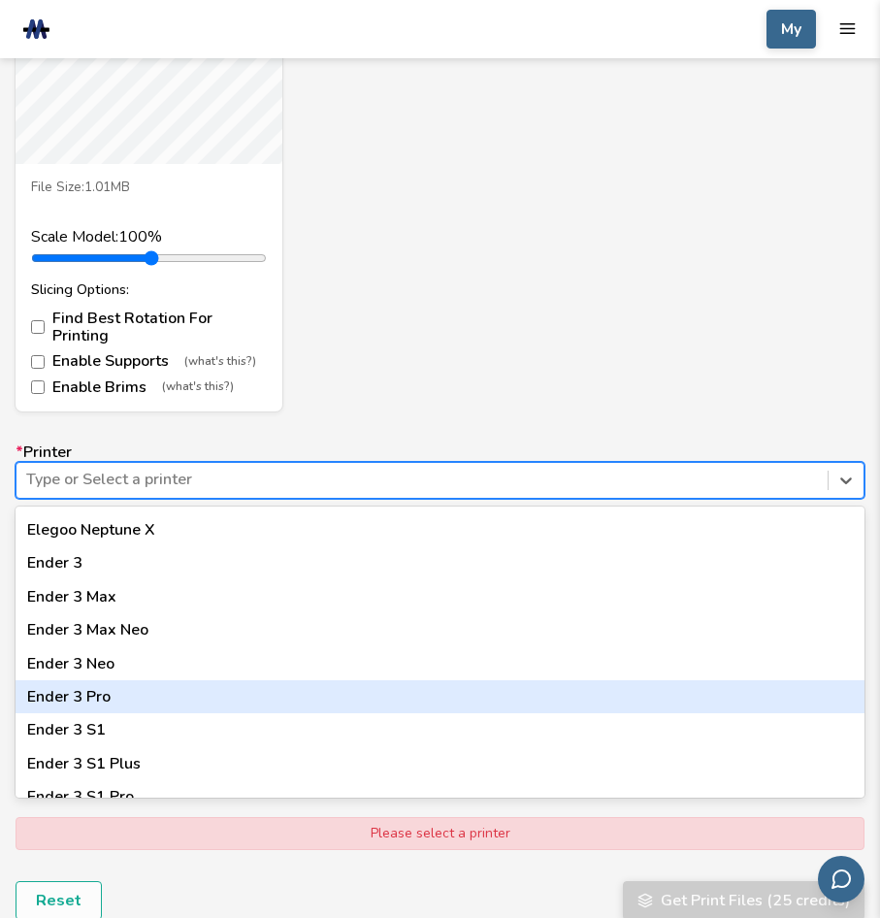
scroll to position [1024, 0]
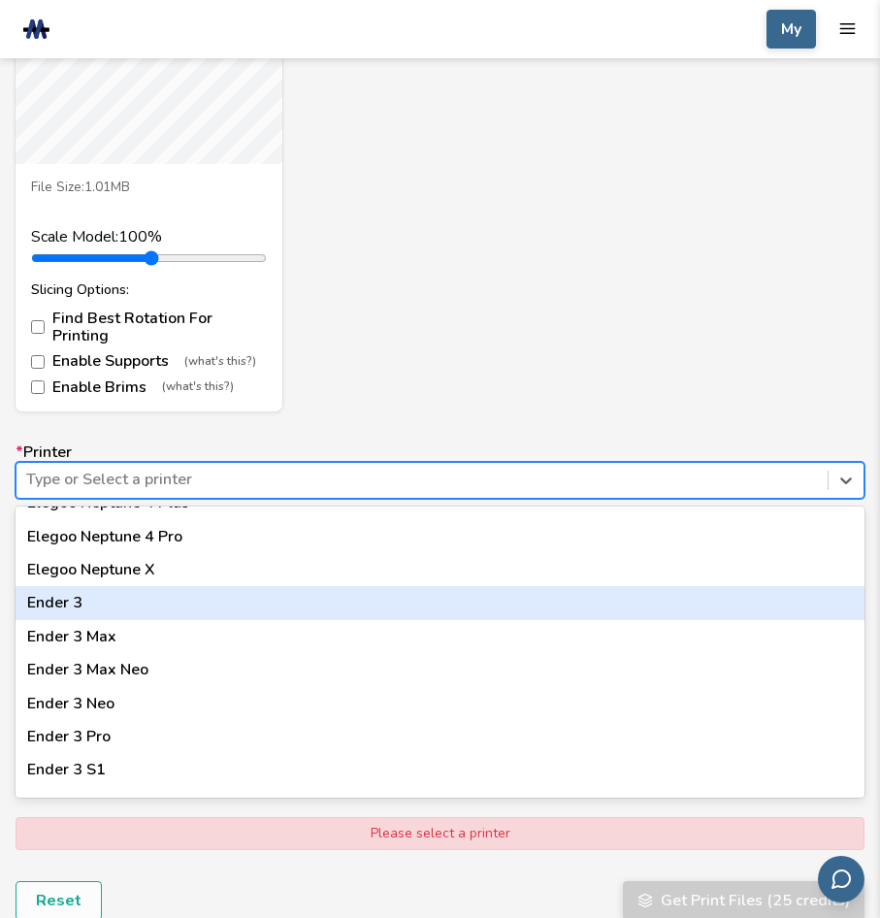
click at [84, 586] on div "Ender 3" at bounding box center [440, 602] width 849 height 33
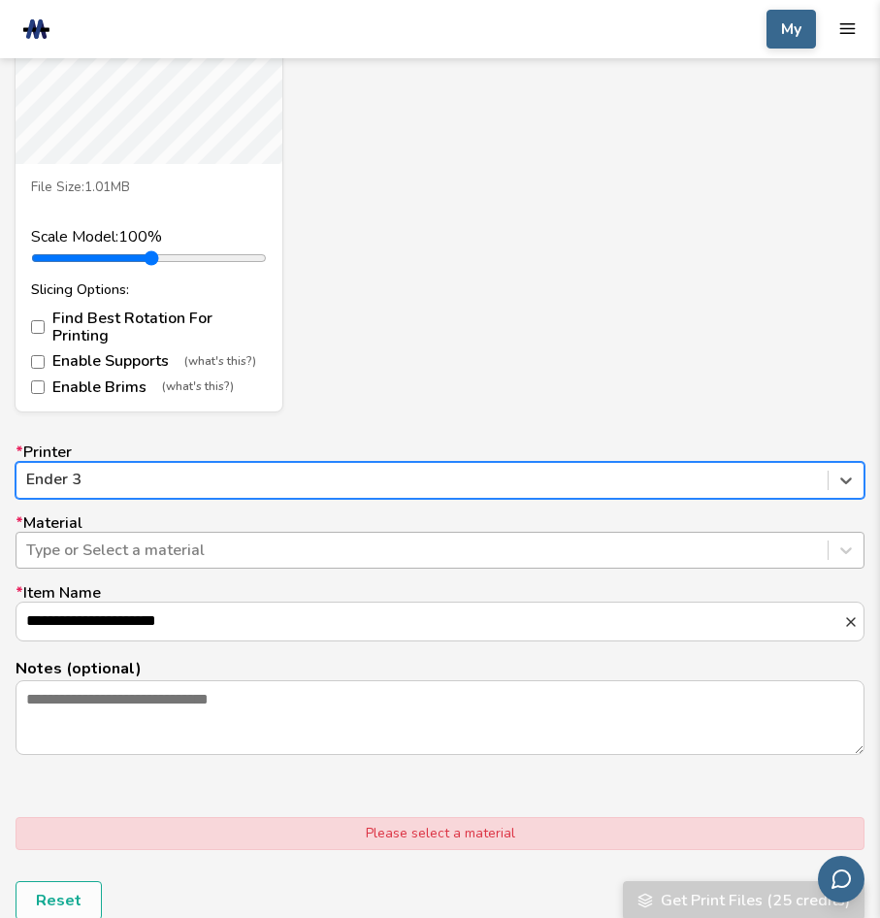
click at [199, 543] on div at bounding box center [422, 549] width 792 height 21
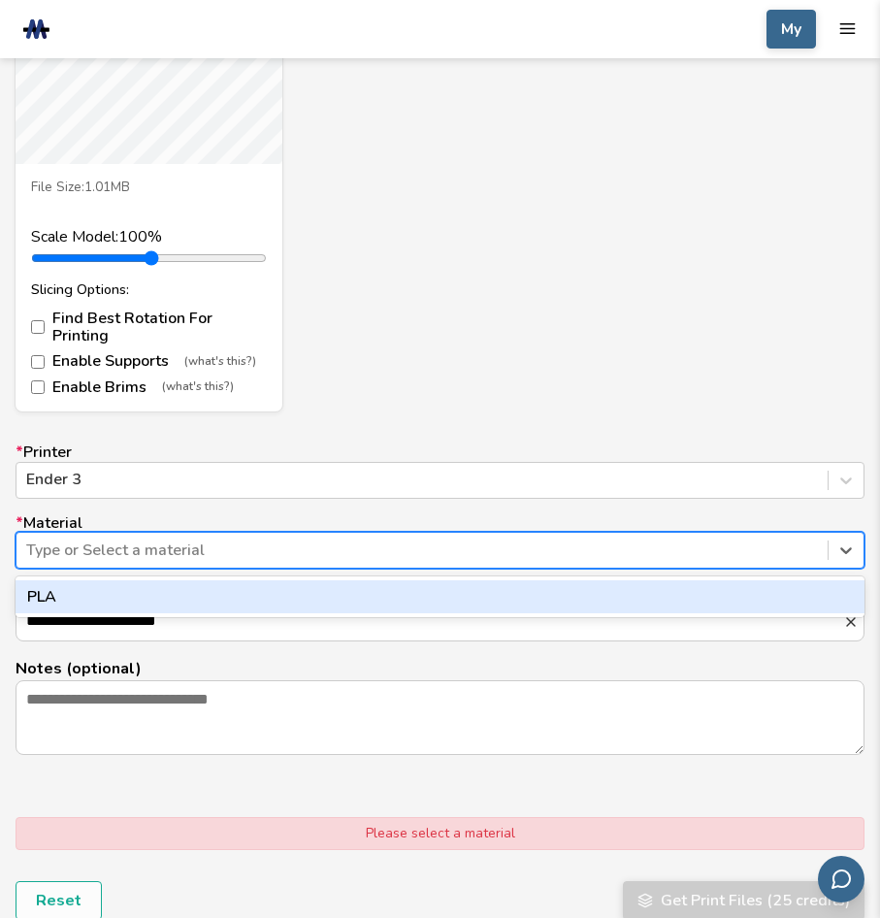
click at [148, 583] on div "PLA" at bounding box center [440, 596] width 849 height 33
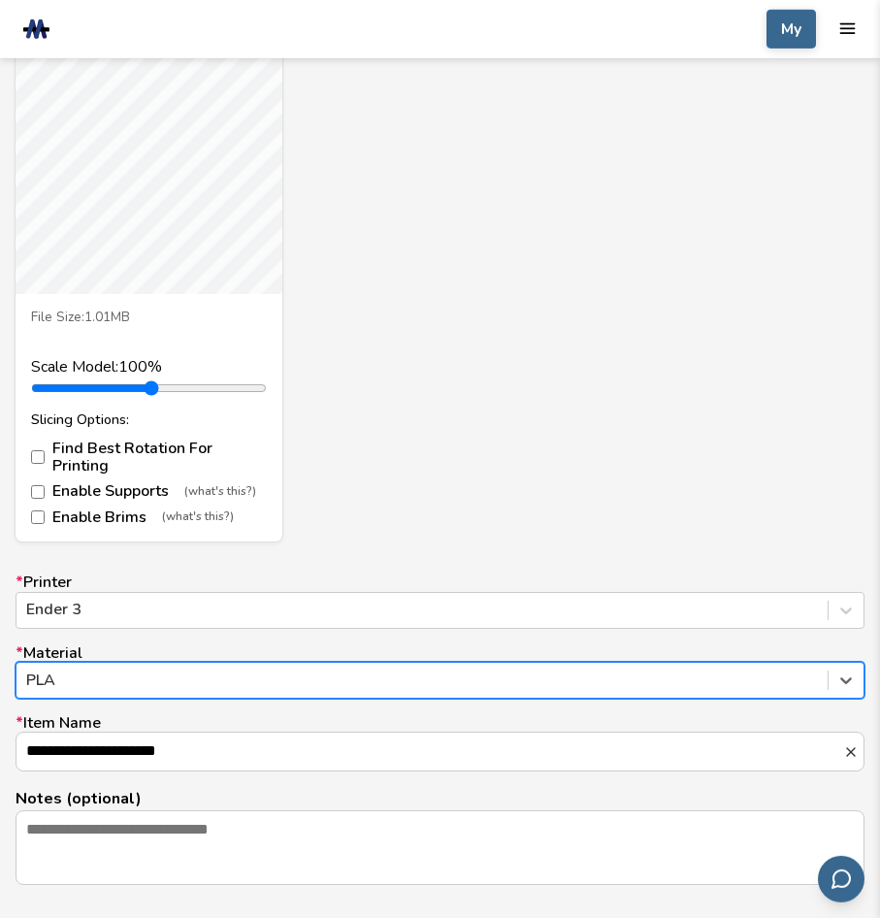
scroll to position [1088, 0]
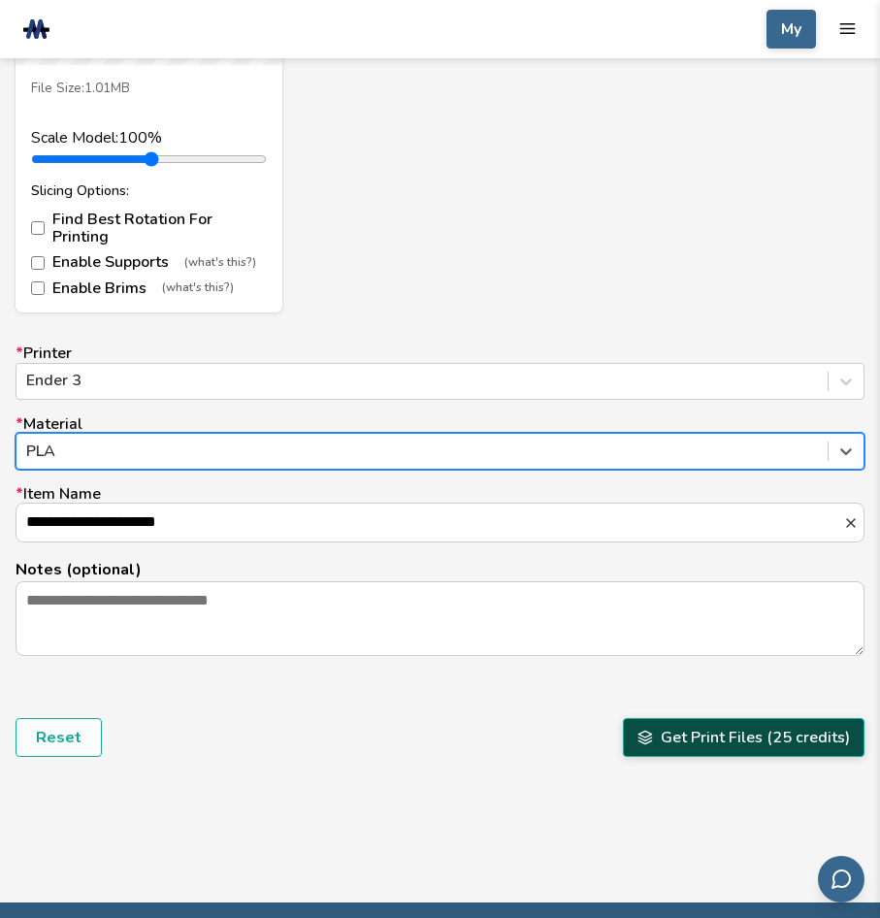
click at [683, 720] on button "Get Print Files (25 credits)" at bounding box center [744, 737] width 242 height 39
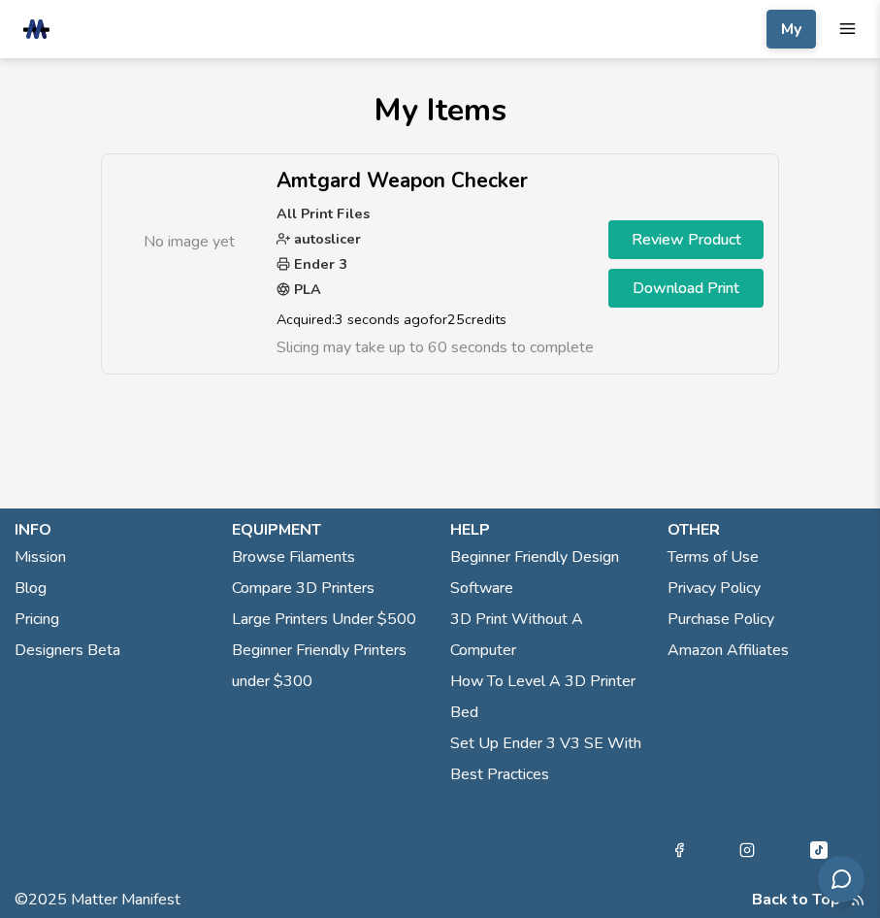
click at [672, 235] on link "Review Product" at bounding box center [685, 239] width 155 height 39
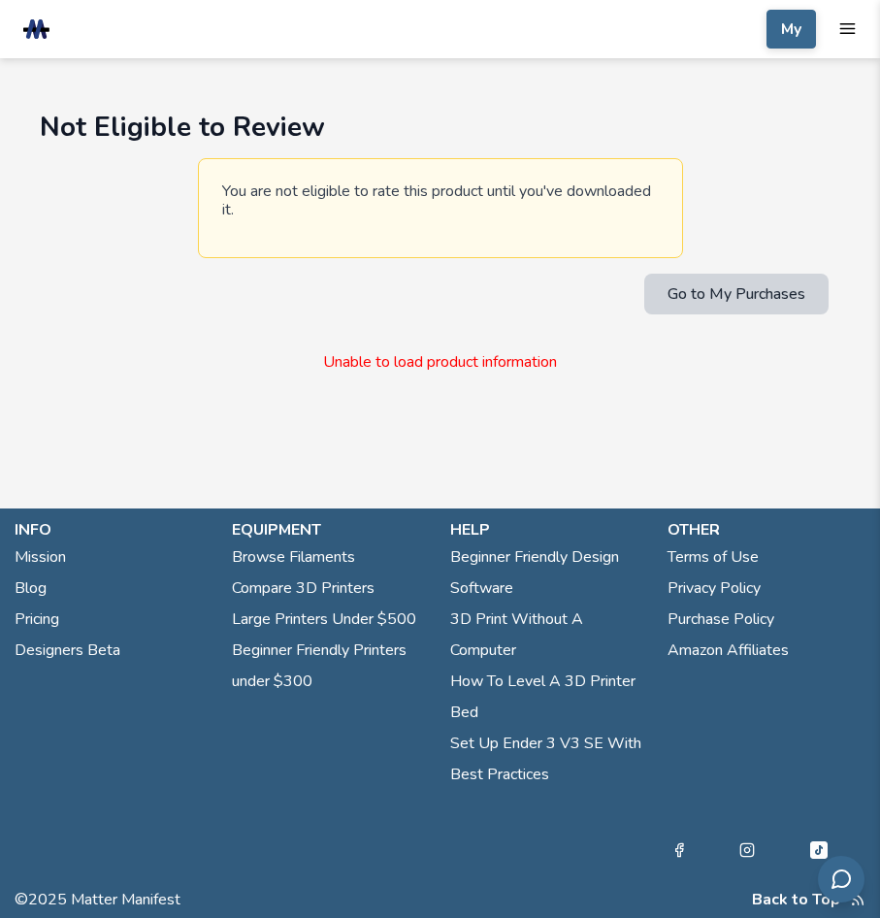
click at [685, 292] on button "Go to My Purchases" at bounding box center [736, 294] width 184 height 41
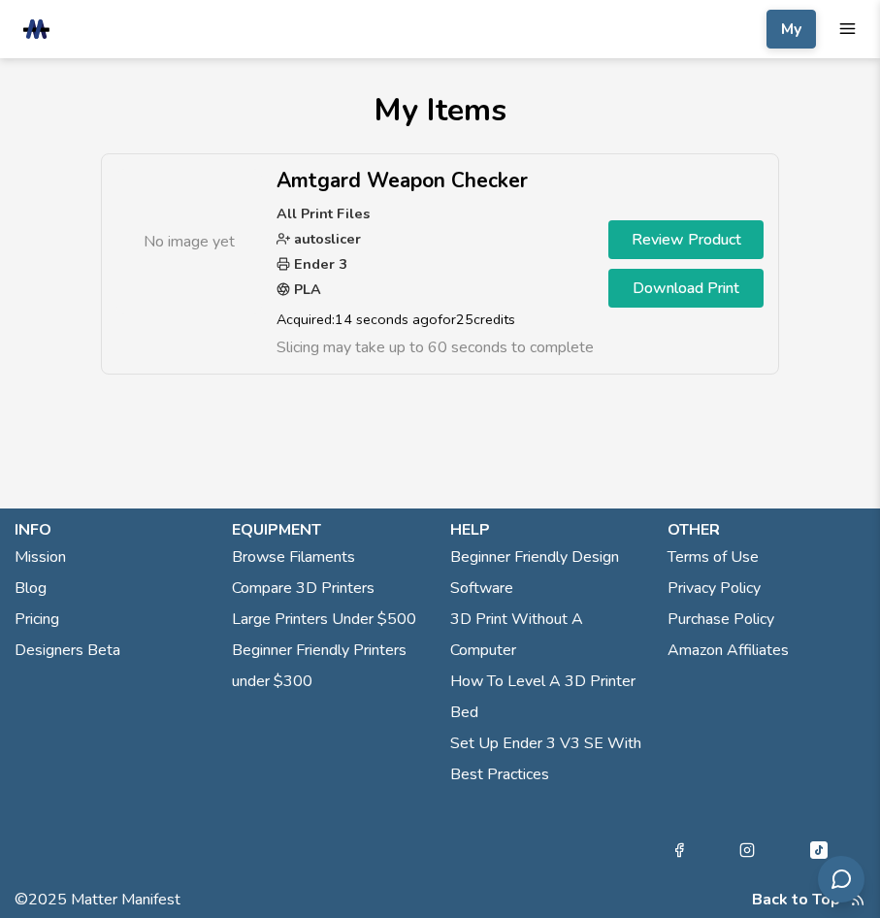
click at [662, 298] on link "Download Print" at bounding box center [685, 288] width 155 height 39
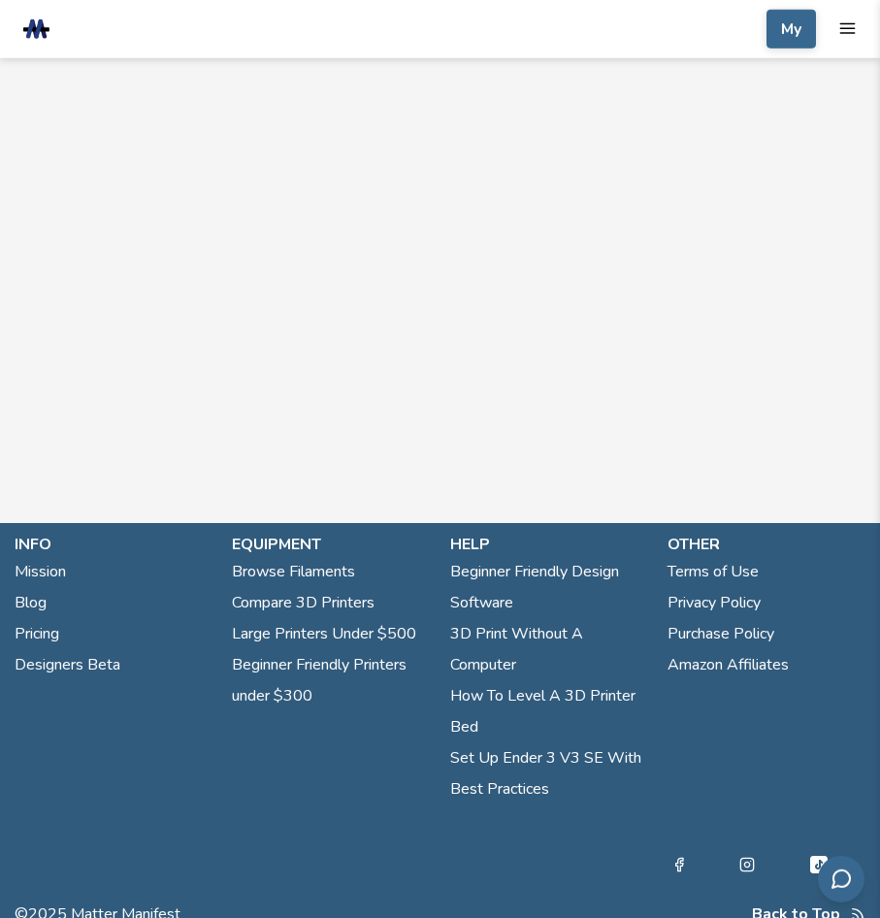
scroll to position [1226, 0]
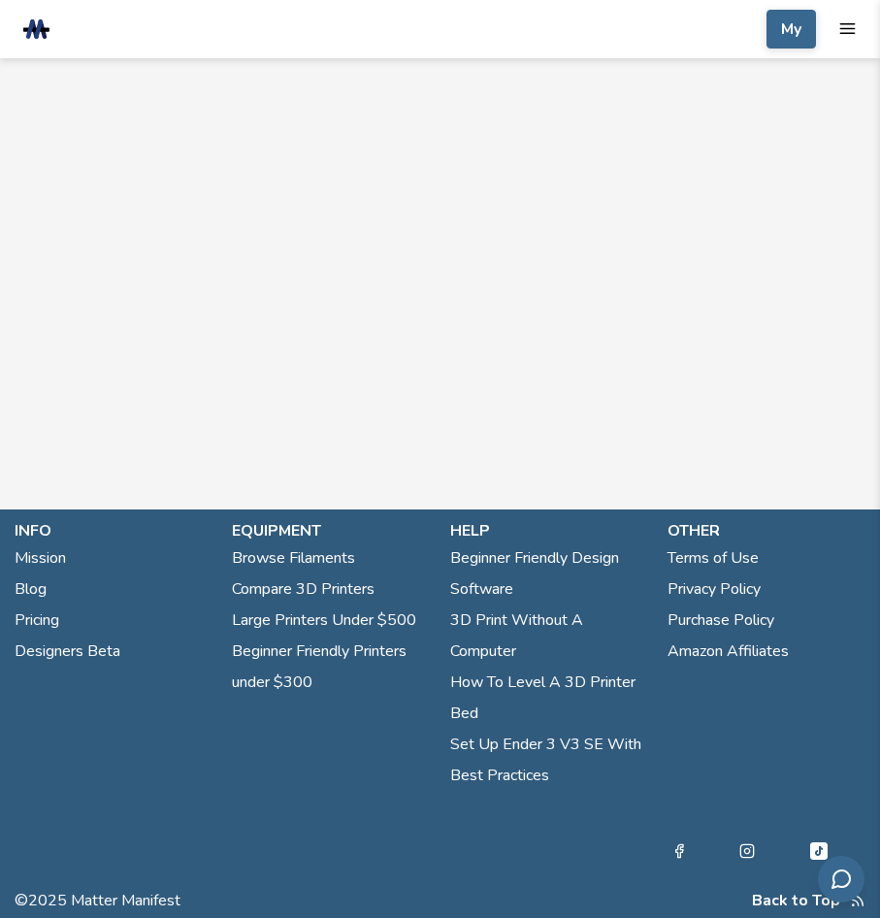
click at [706, 553] on link "Terms of Use" at bounding box center [712, 557] width 91 height 31
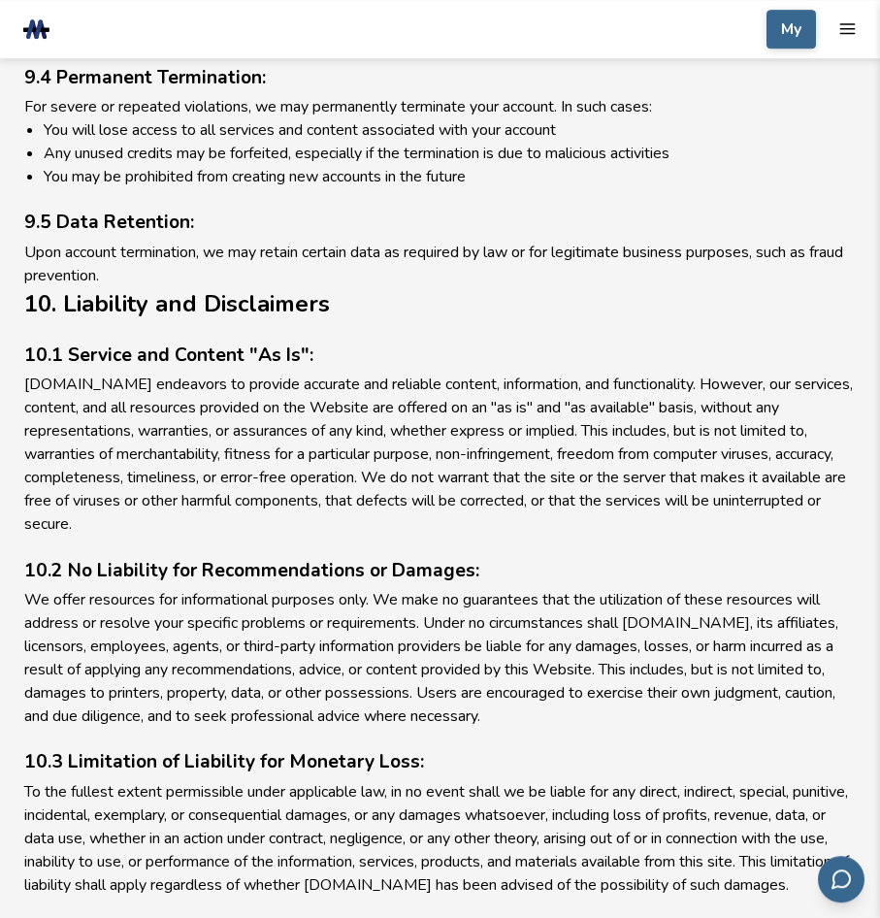
scroll to position [3067, 0]
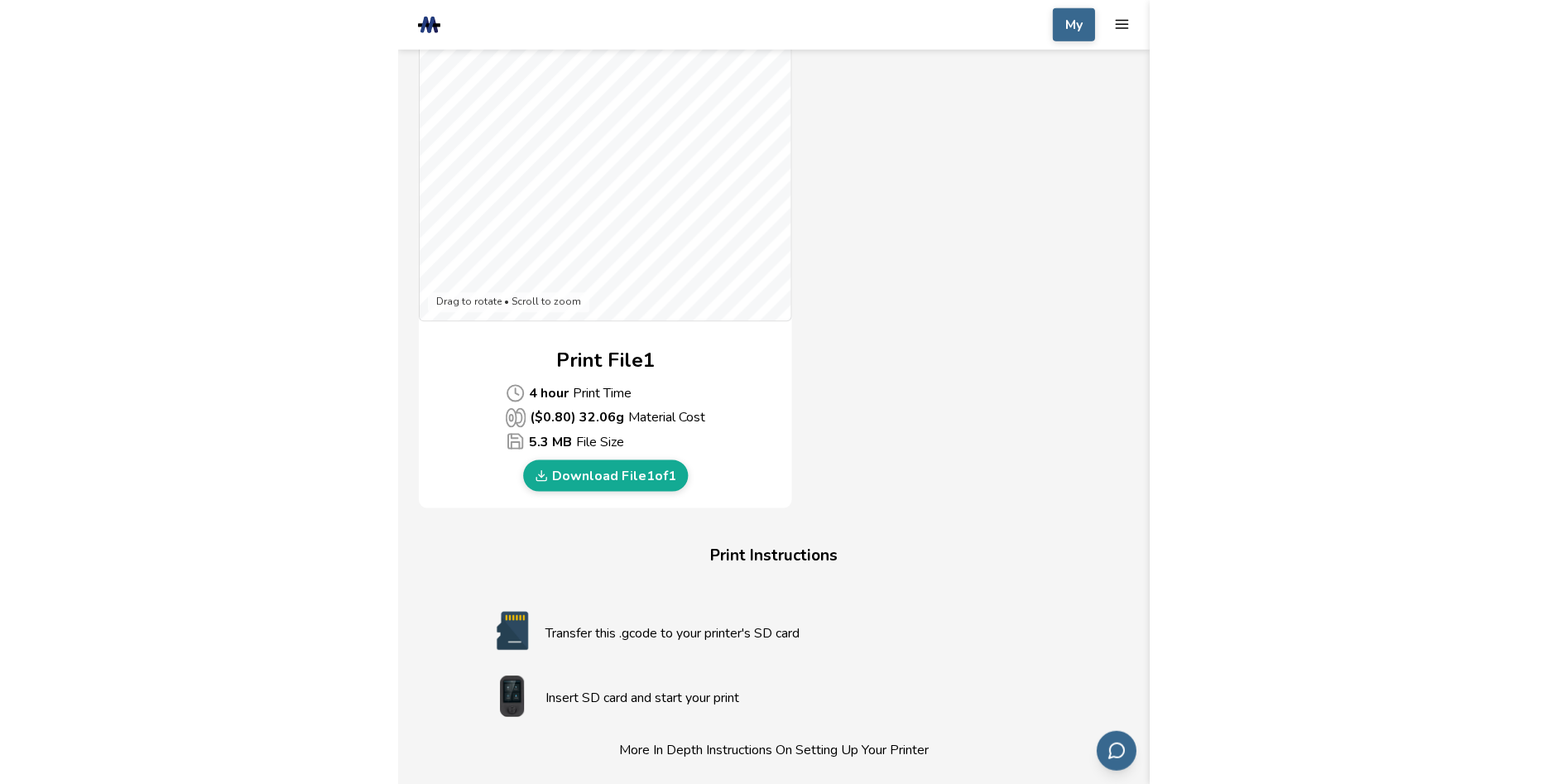
scroll to position [928, 0]
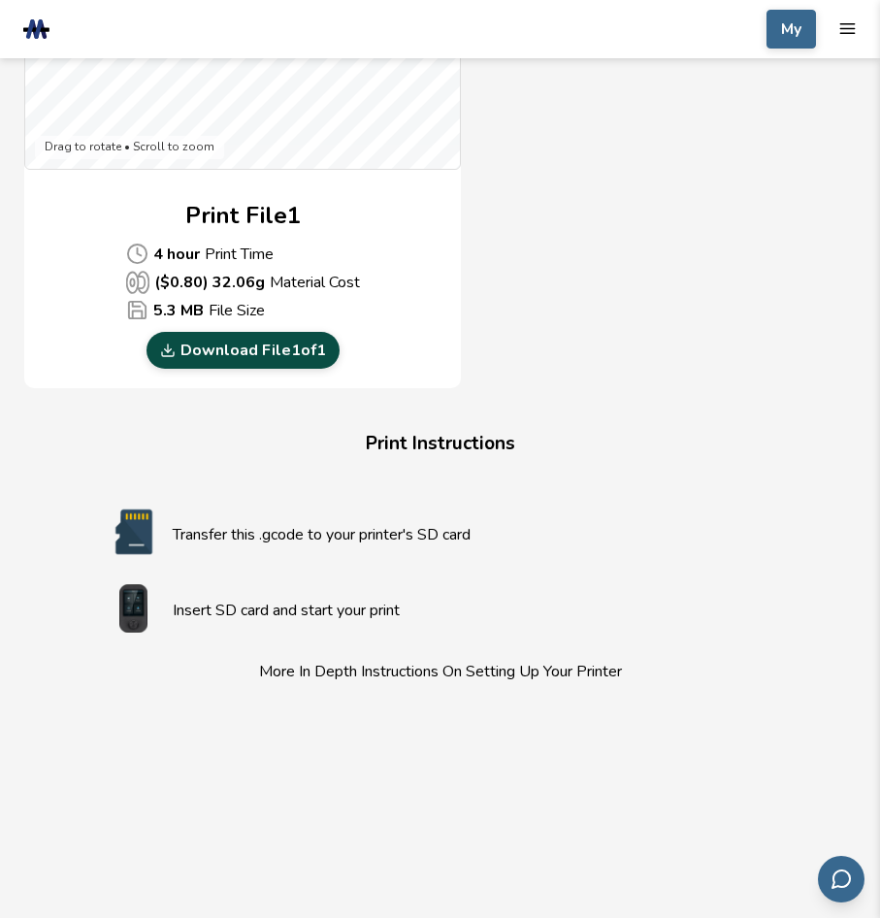
click at [233, 354] on link "Download File 1 of 1" at bounding box center [242, 350] width 193 height 37
click at [758, 360] on div "Gcode Preview Drag to rotate • Scroll to zoom Print File 1 4 hour Print Time ($…" at bounding box center [439, 28] width 831 height 719
